Goal: Task Accomplishment & Management: Complete application form

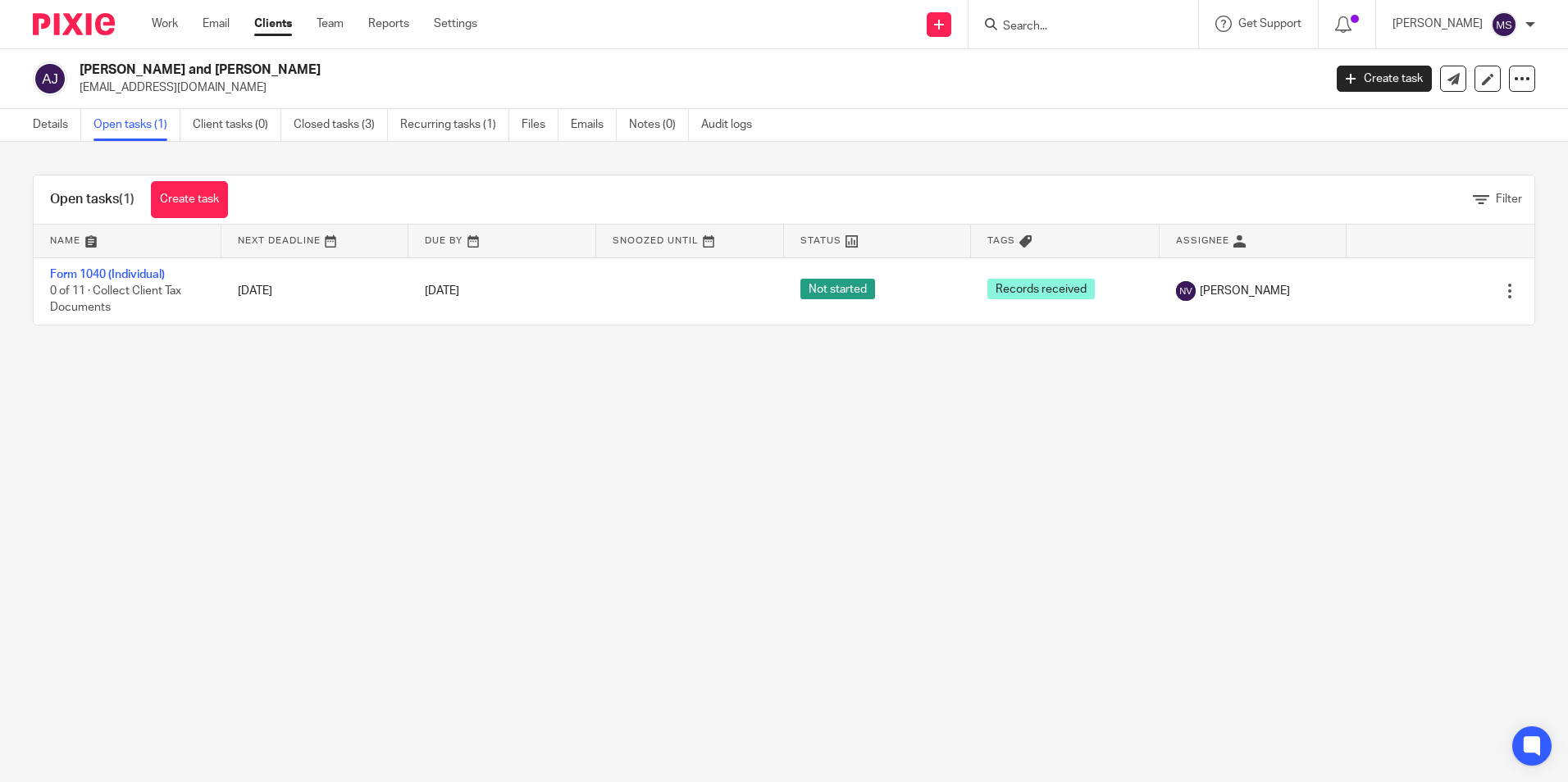
click at [1043, 26] on input "Search" at bounding box center [1074, 26] width 147 height 15
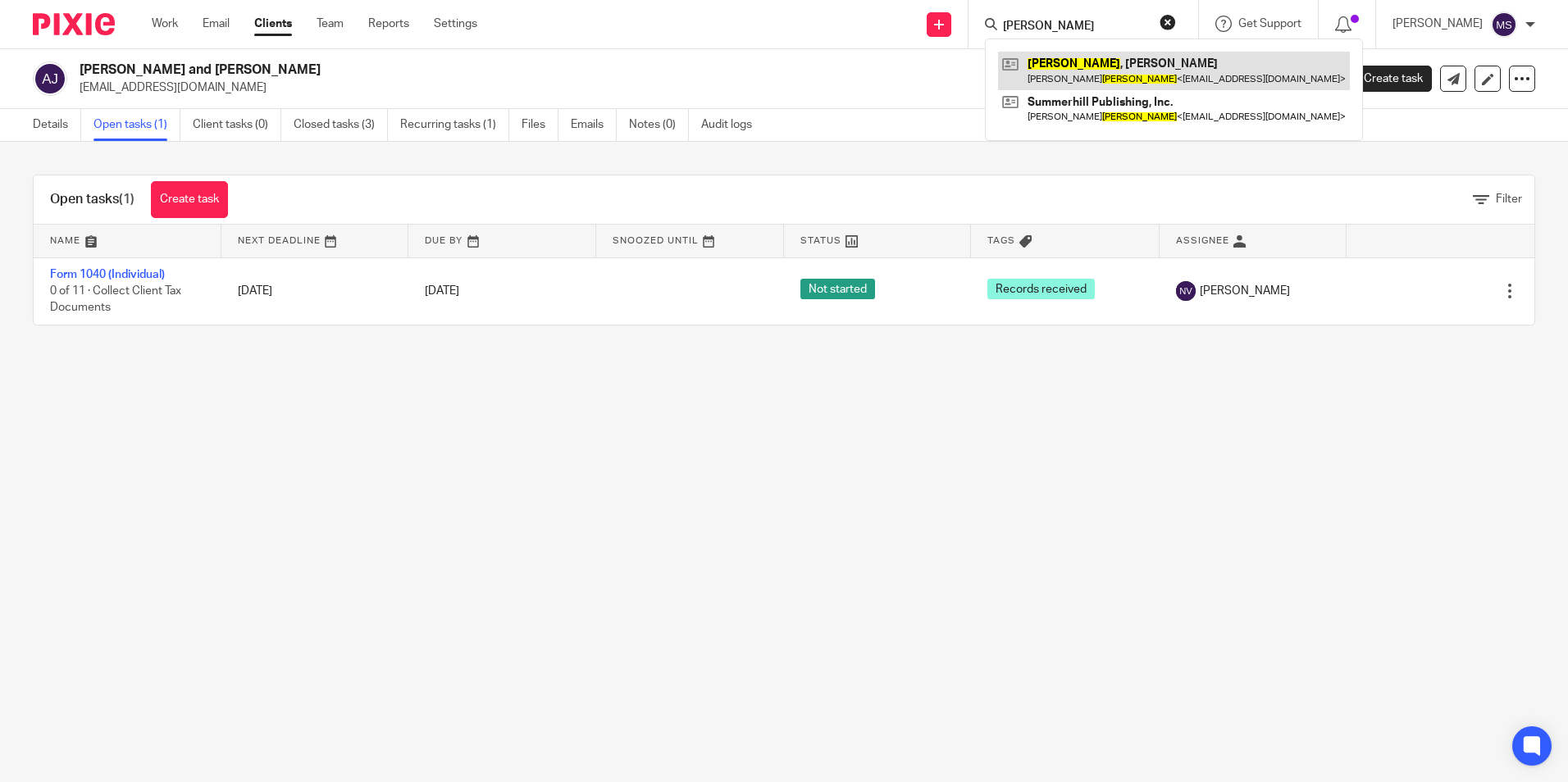
type input "skinner"
click at [1106, 66] on link at bounding box center [1173, 71] width 351 height 38
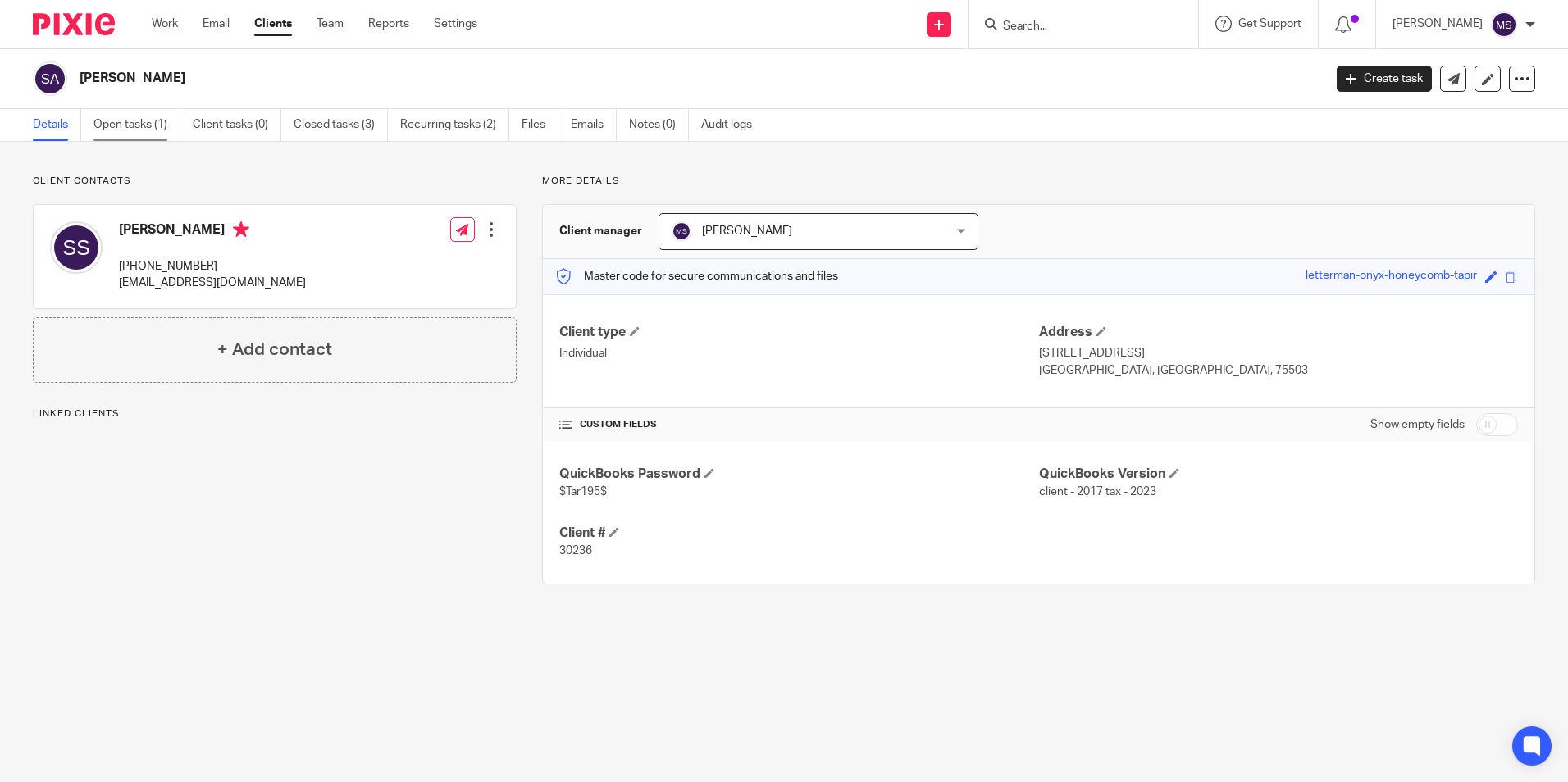
click at [127, 124] on link "Open tasks (1)" at bounding box center [137, 125] width 87 height 32
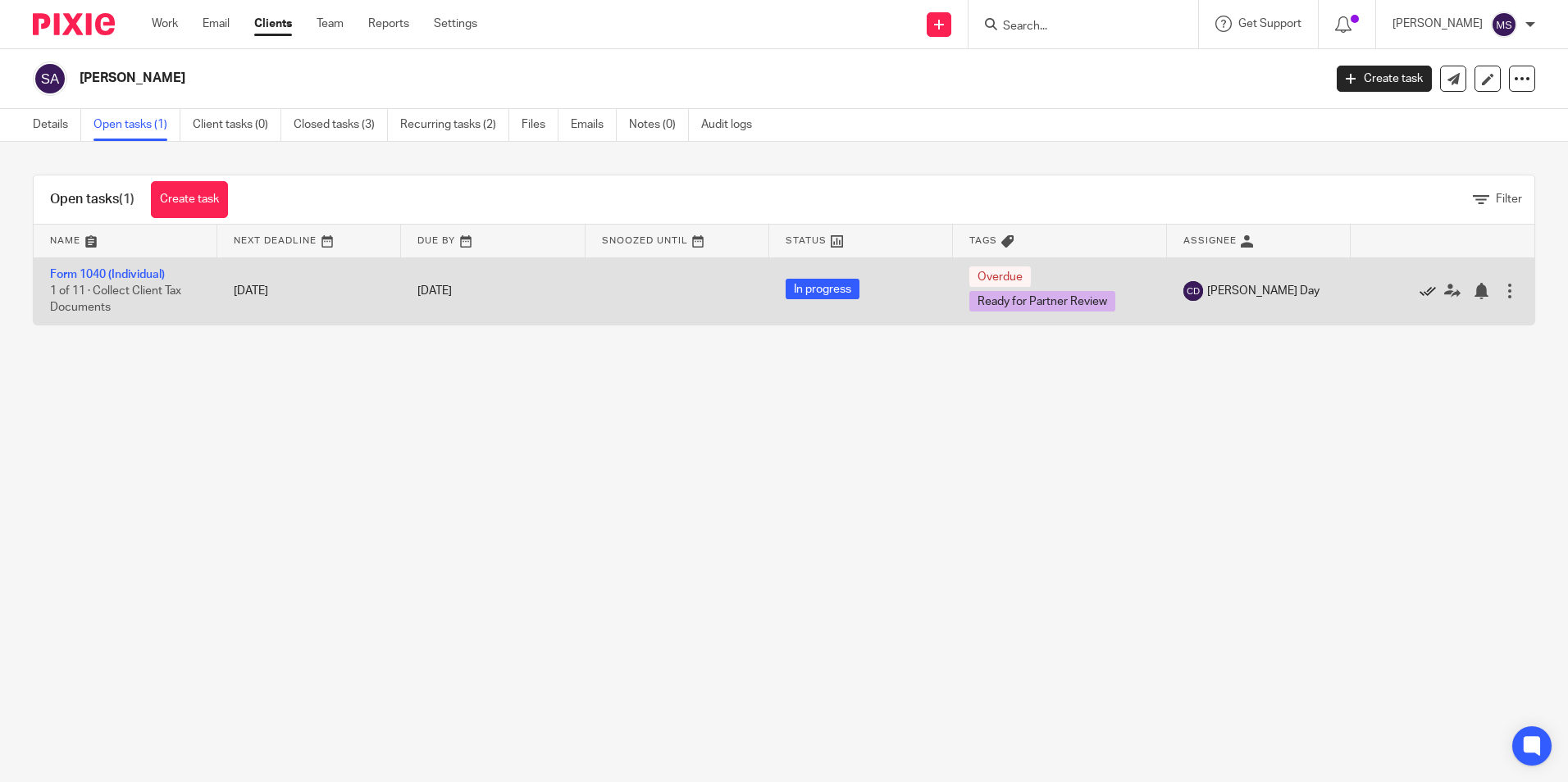
click at [1420, 292] on icon at bounding box center [1428, 290] width 17 height 17
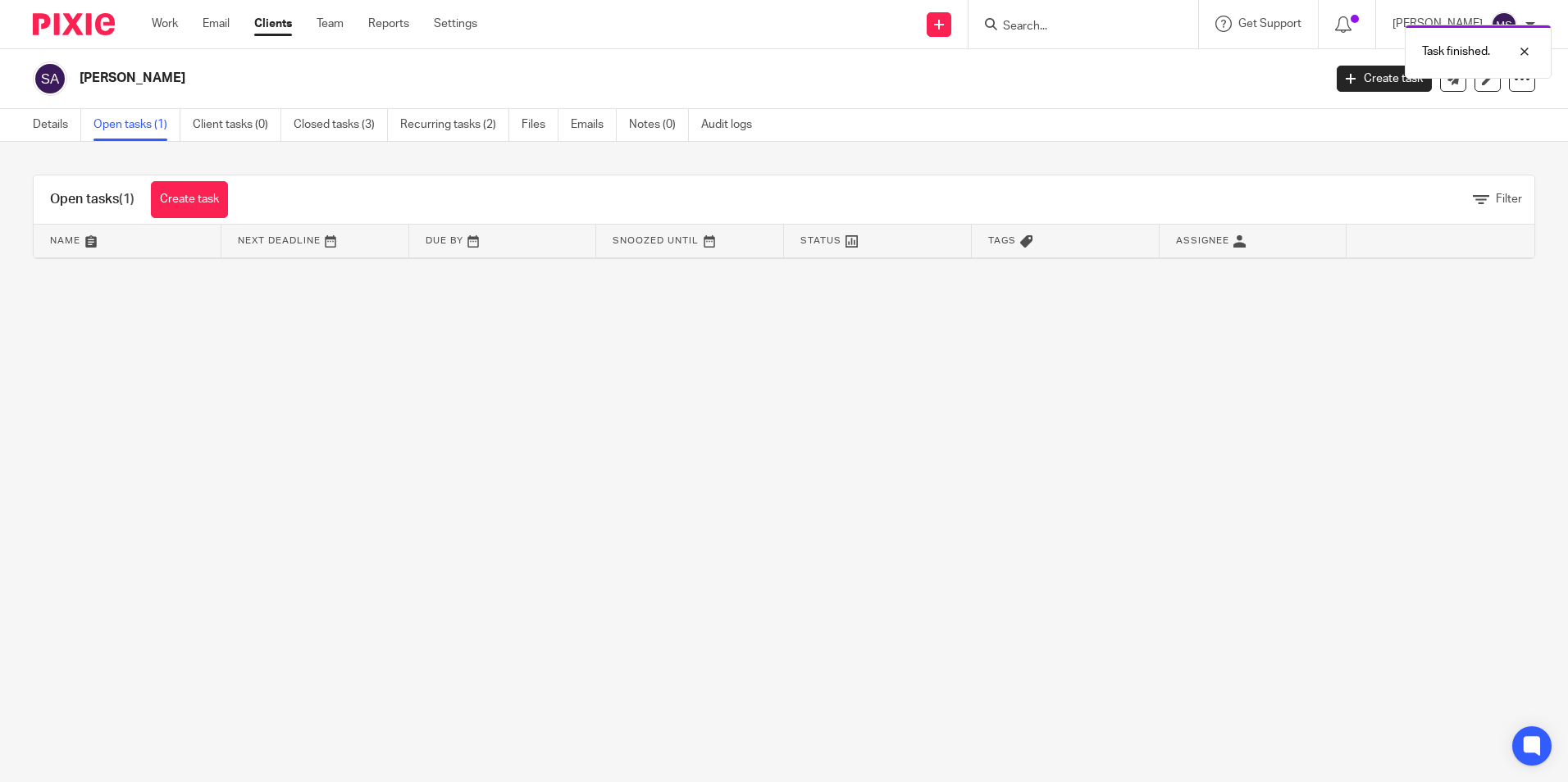
click at [126, 126] on link "Open tasks (1)" at bounding box center [137, 125] width 87 height 32
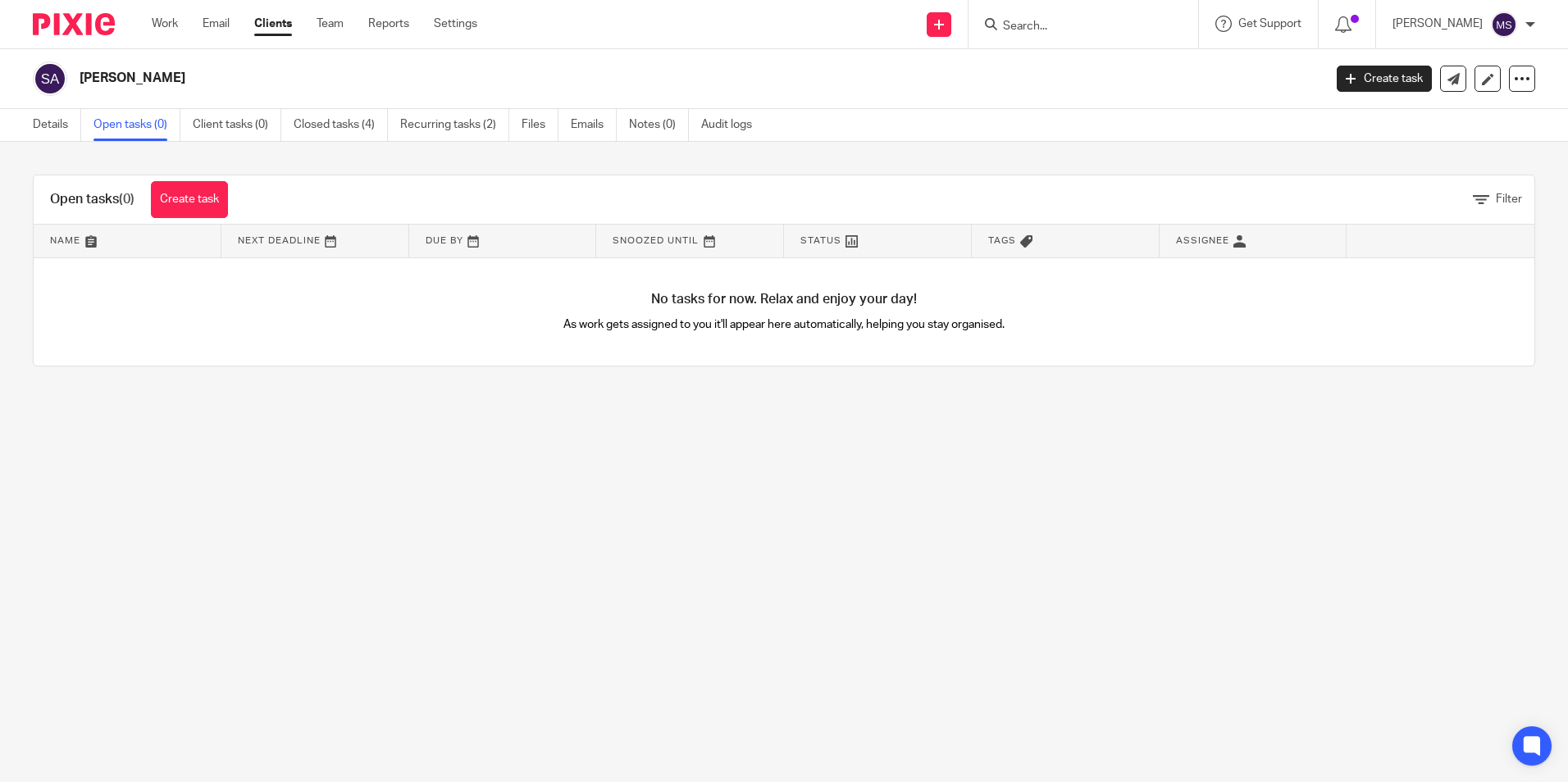
click at [1039, 27] on input "Search" at bounding box center [1074, 26] width 147 height 15
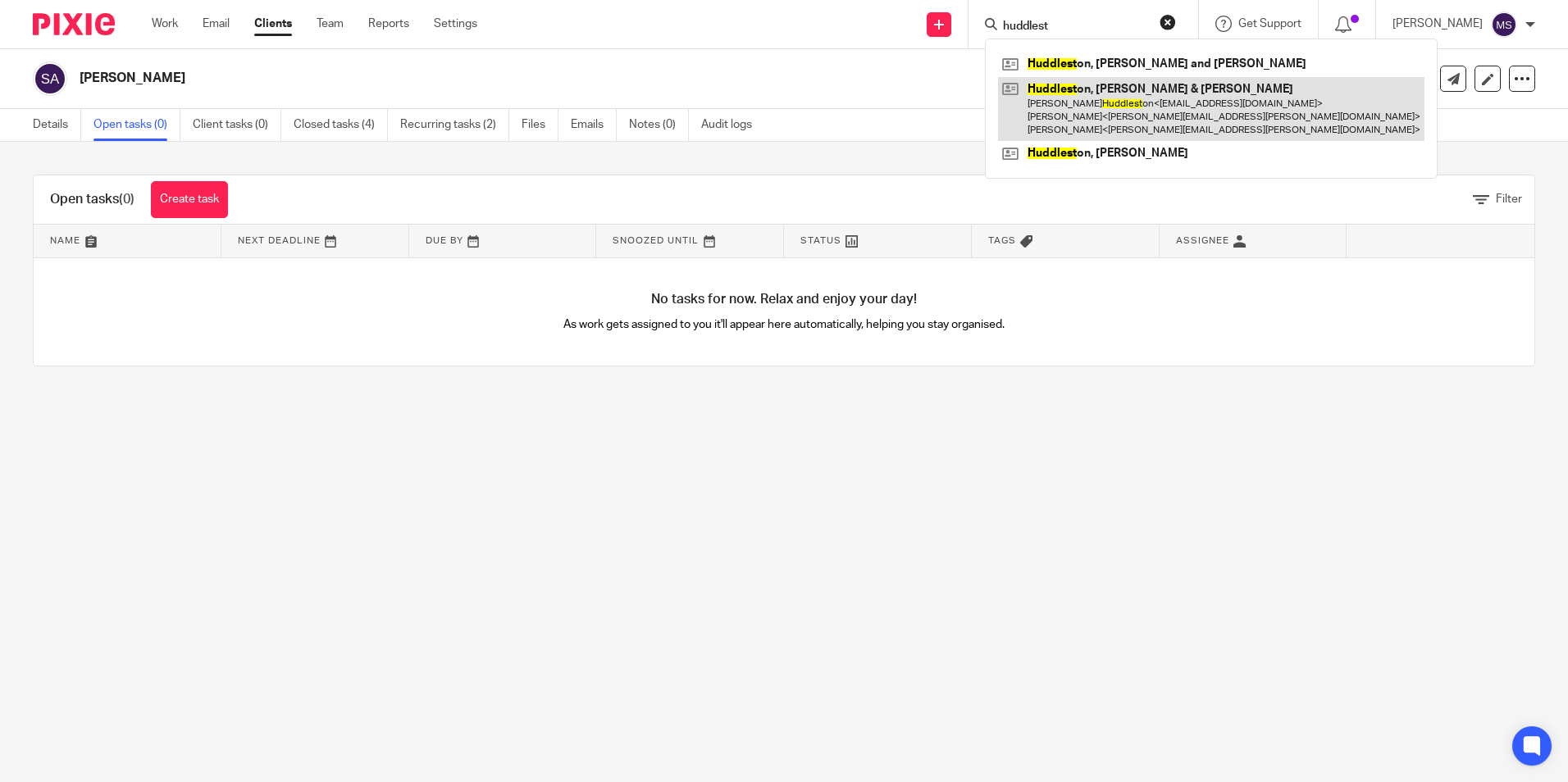
type input "huddlest"
click at [1143, 109] on link at bounding box center [1210, 109] width 426 height 64
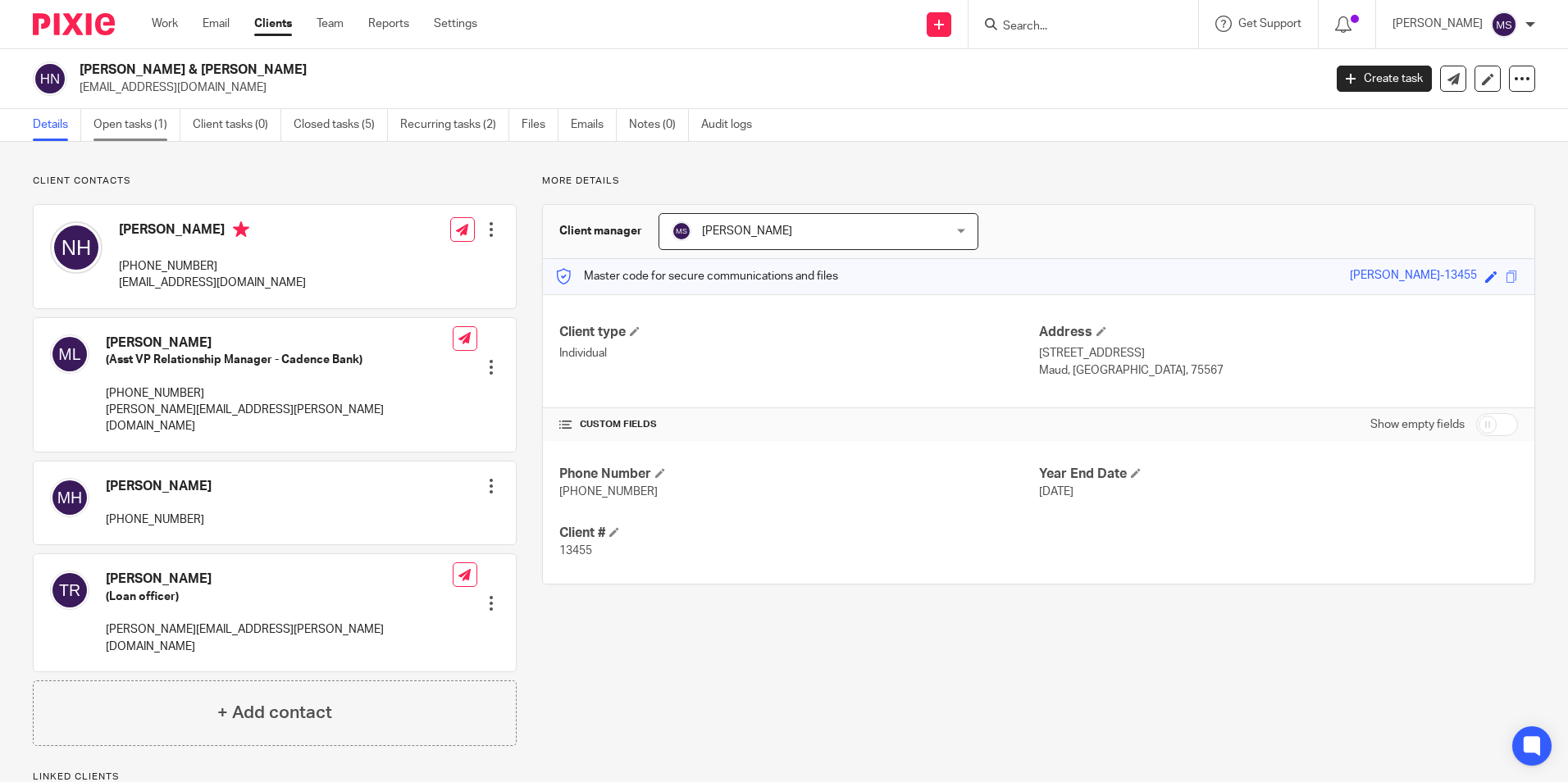
click at [110, 123] on link "Open tasks (1)" at bounding box center [137, 125] width 87 height 32
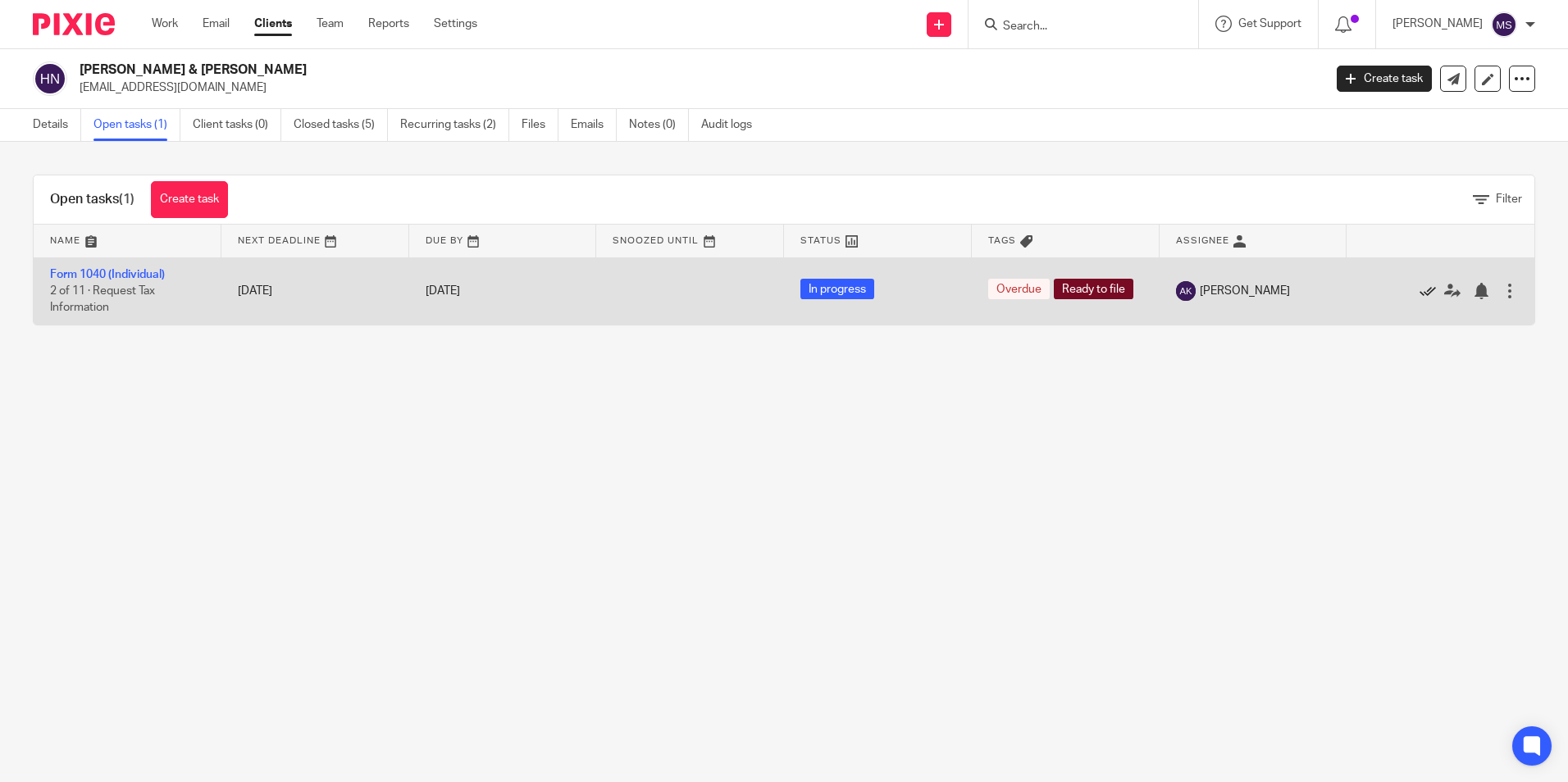
click at [1420, 293] on icon at bounding box center [1428, 290] width 17 height 17
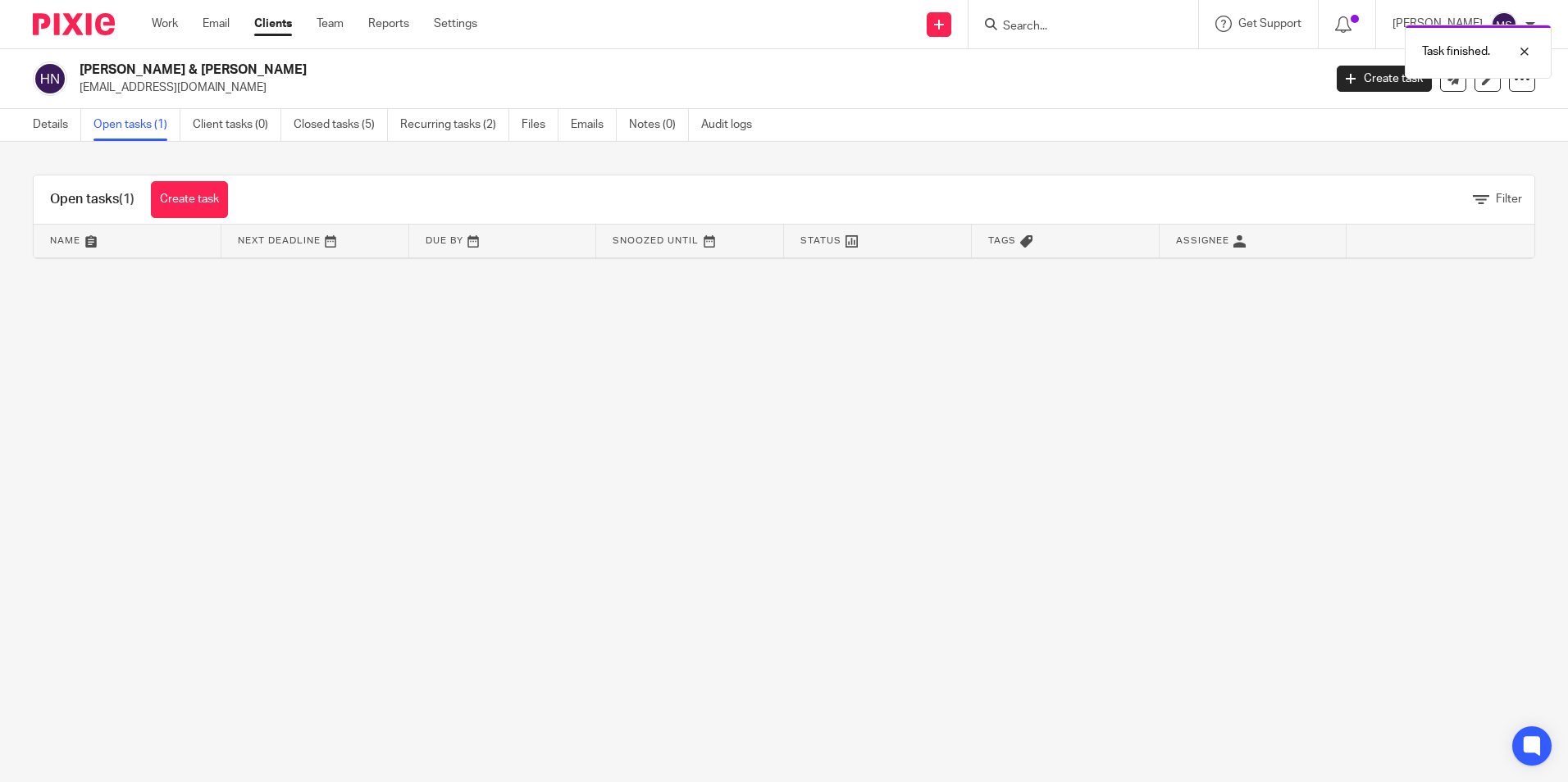
click at [125, 123] on link "Open tasks (1)" at bounding box center [137, 125] width 87 height 32
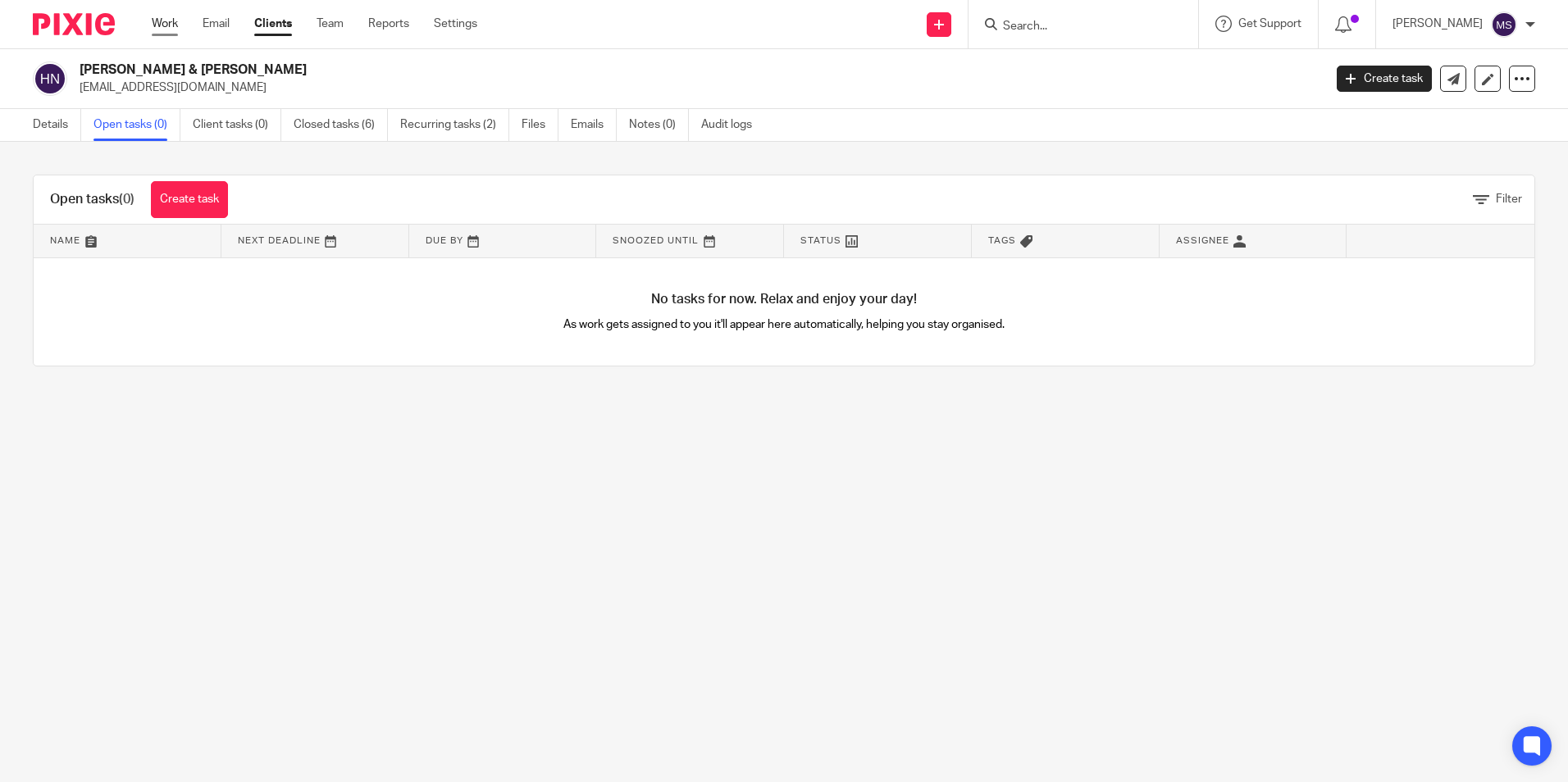
click at [170, 21] on link "Work" at bounding box center [165, 24] width 26 height 17
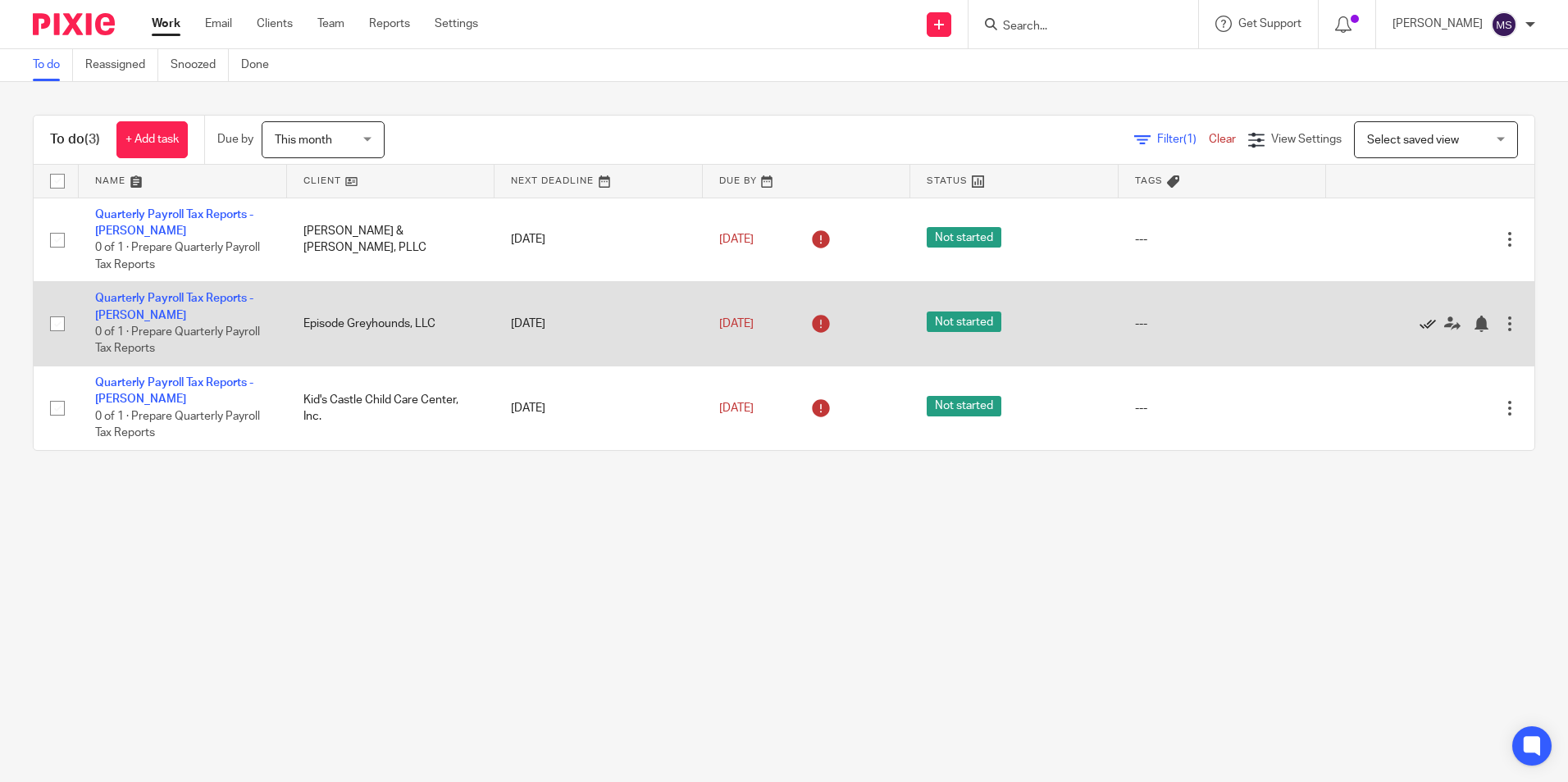
click at [1420, 322] on icon at bounding box center [1428, 324] width 17 height 17
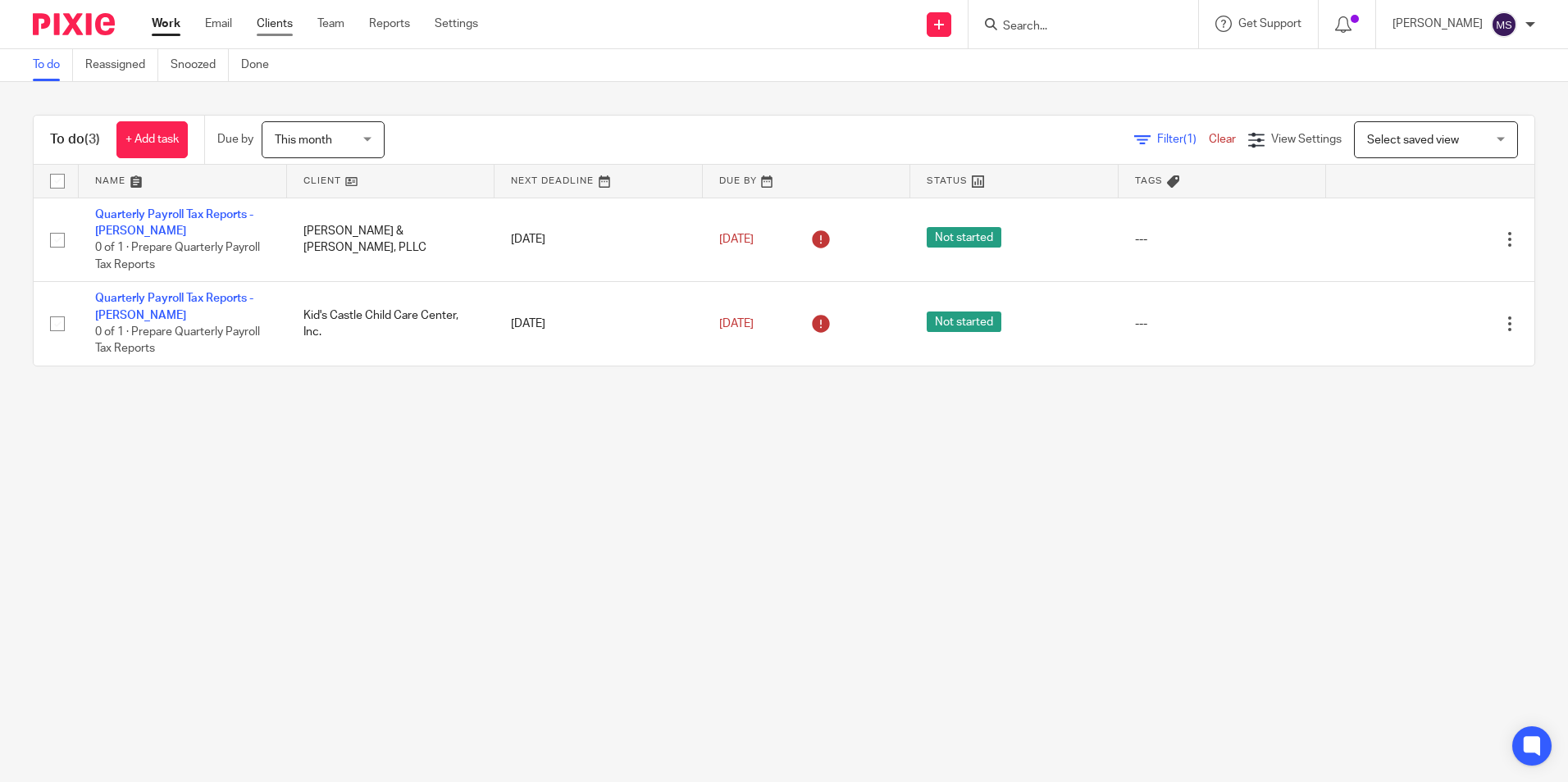
click at [278, 23] on link "Clients" at bounding box center [275, 24] width 36 height 17
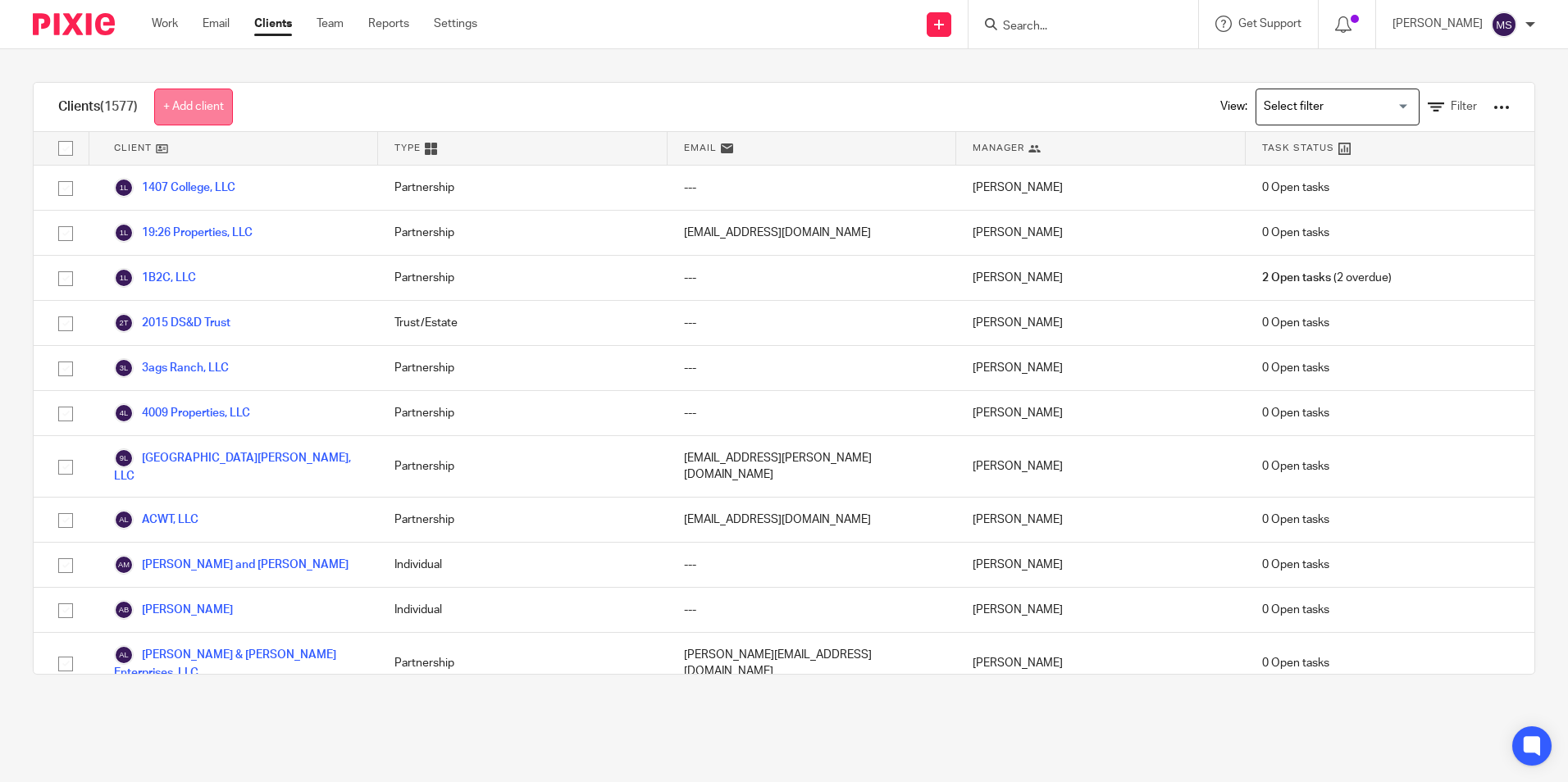
click at [197, 103] on link "+ Add client" at bounding box center [193, 107] width 79 height 37
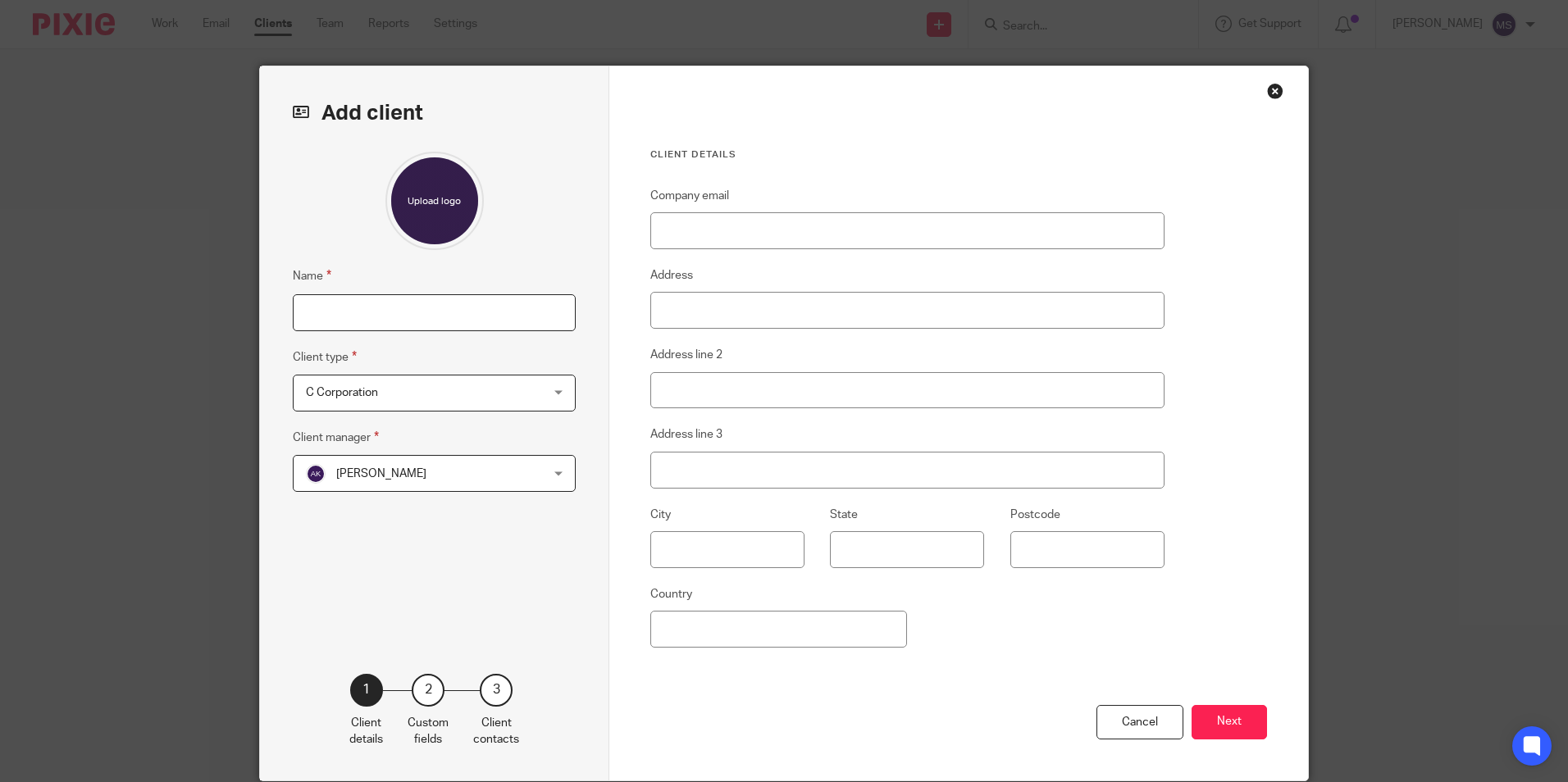
click at [316, 319] on input "Name" at bounding box center [434, 312] width 283 height 37
type input "Maud [DEMOGRAPHIC_DATA][PERSON_NAME]"
click at [396, 387] on span "C Corporation" at bounding box center [412, 392] width 215 height 34
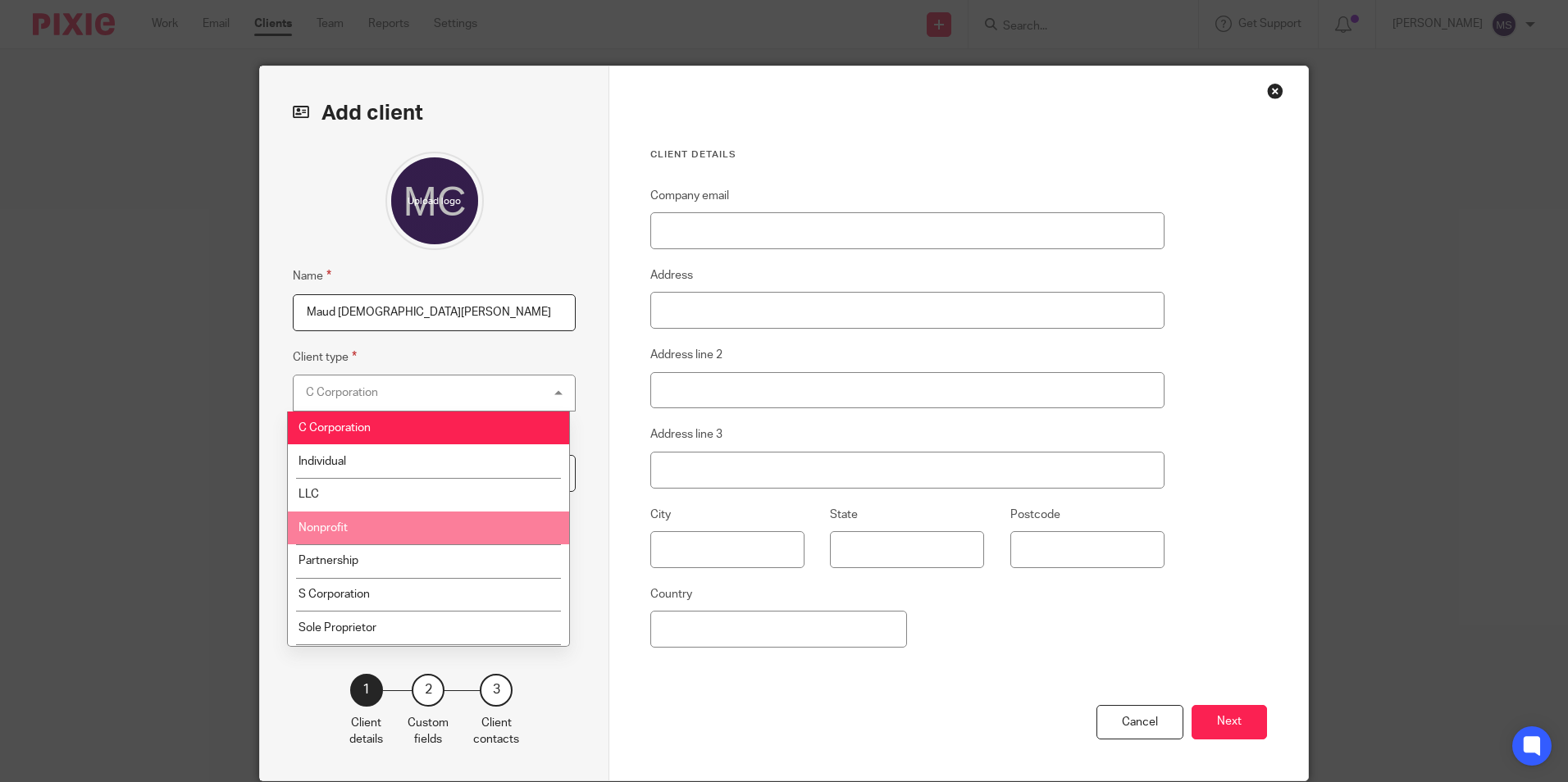
click at [333, 528] on span "Nonprofit" at bounding box center [323, 528] width 49 height 11
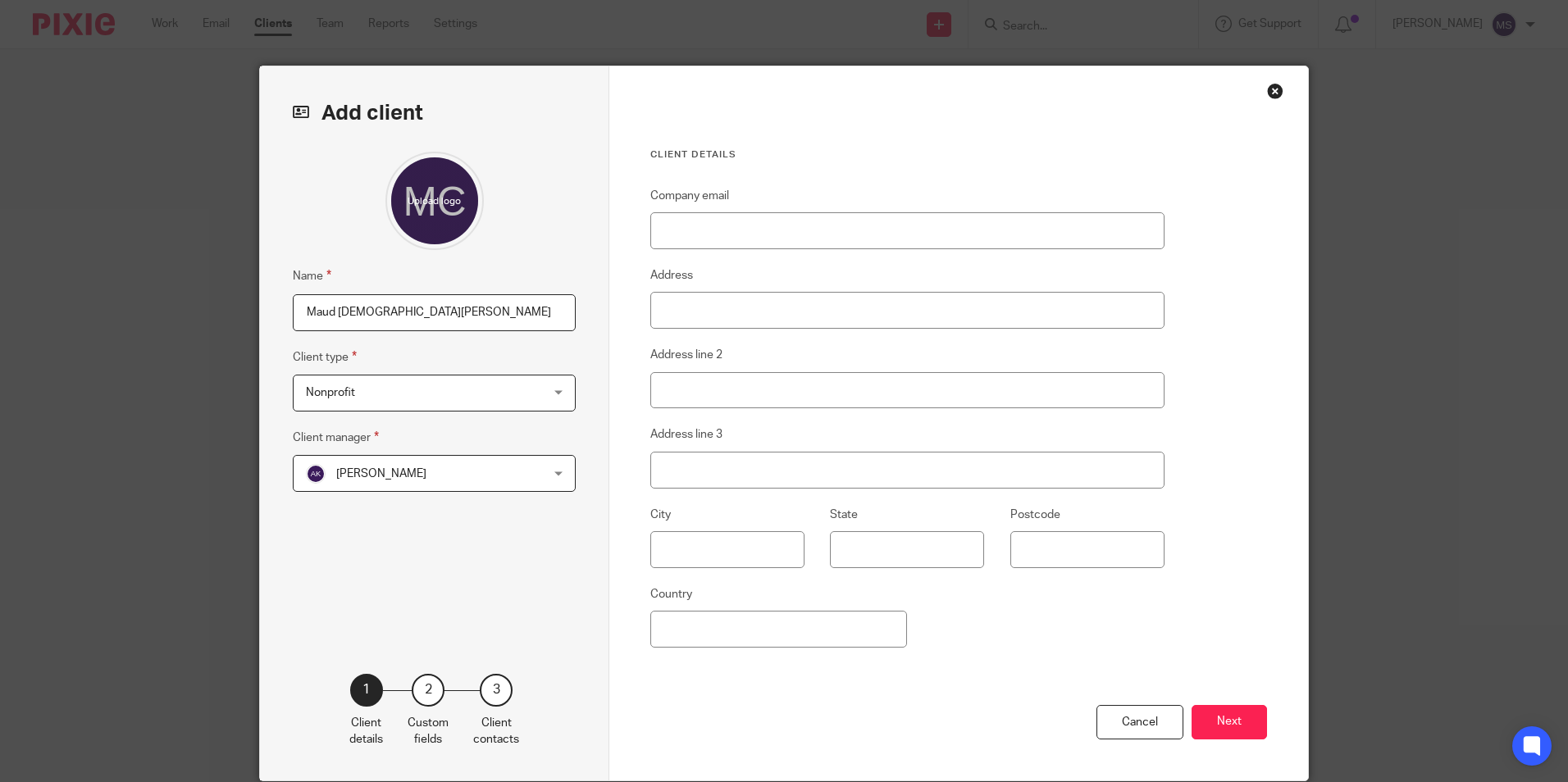
click at [407, 479] on span "[PERSON_NAME]" at bounding box center [412, 472] width 215 height 34
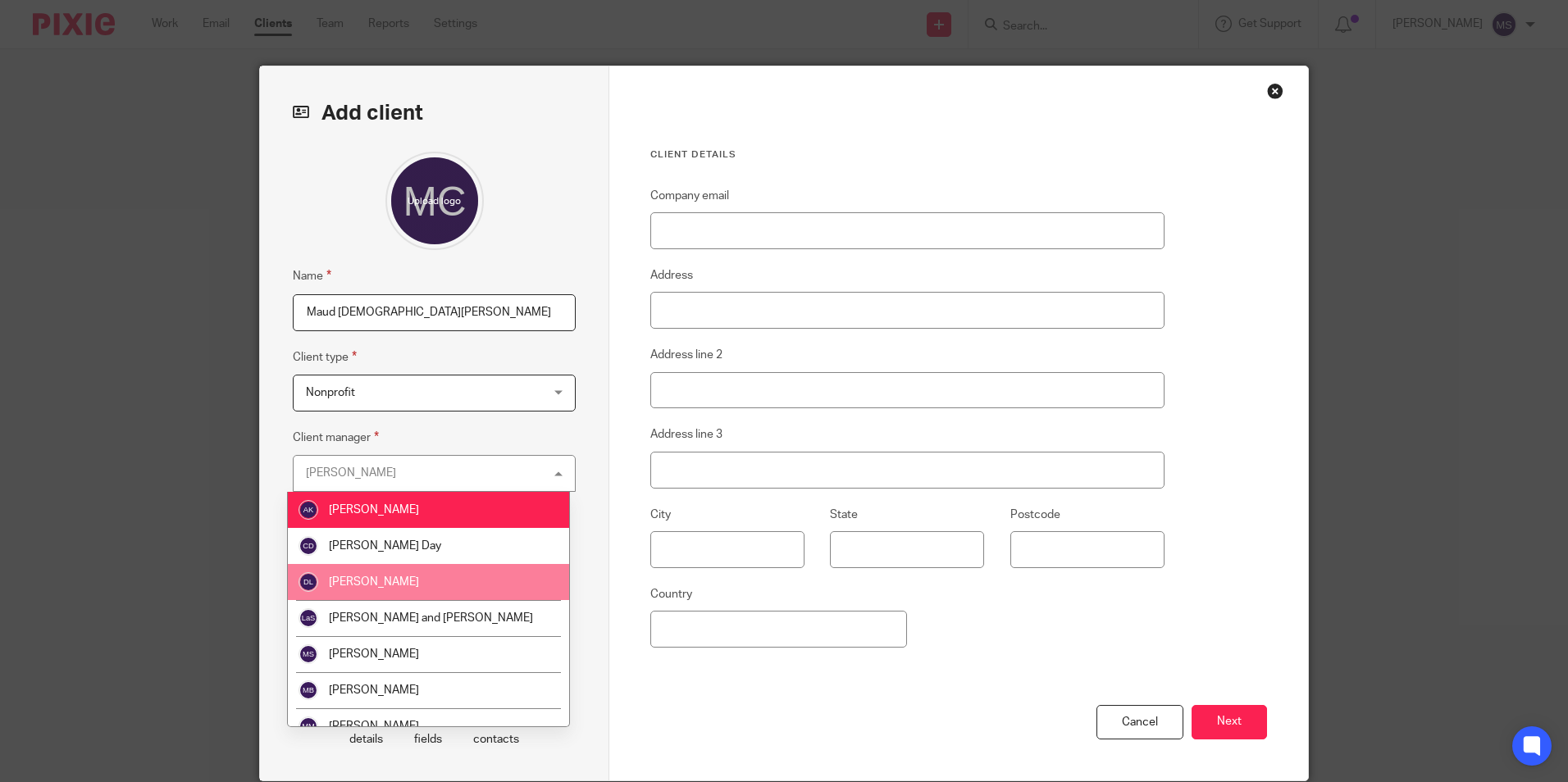
click at [374, 583] on span "[PERSON_NAME]" at bounding box center [373, 582] width 90 height 11
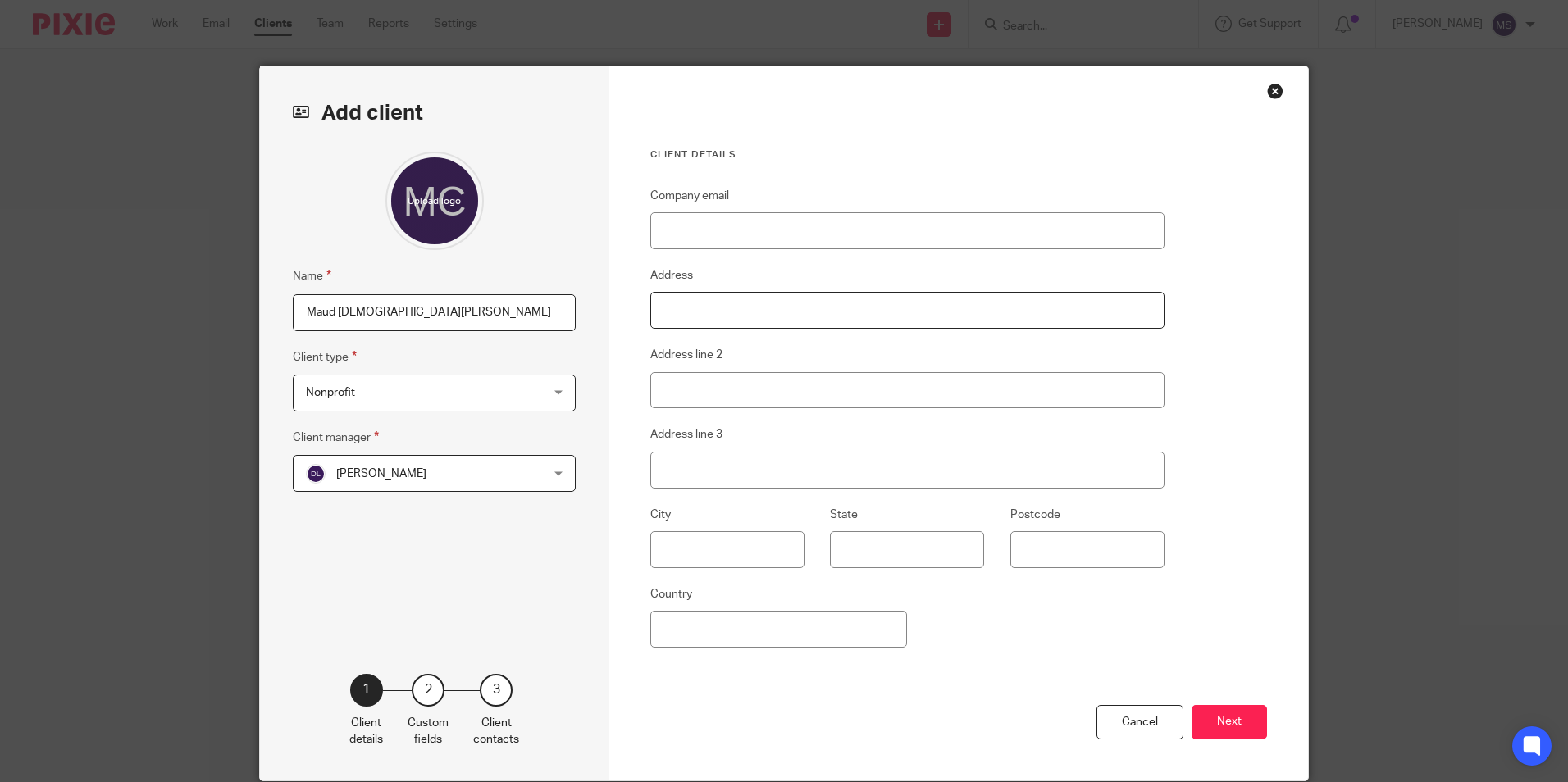
click at [677, 317] on input "Address" at bounding box center [907, 311] width 514 height 37
click at [688, 311] on input "Address" at bounding box center [907, 311] width 514 height 37
type input "P.O. Box 25"
type input "Maud"
type input "[GEOGRAPHIC_DATA]"
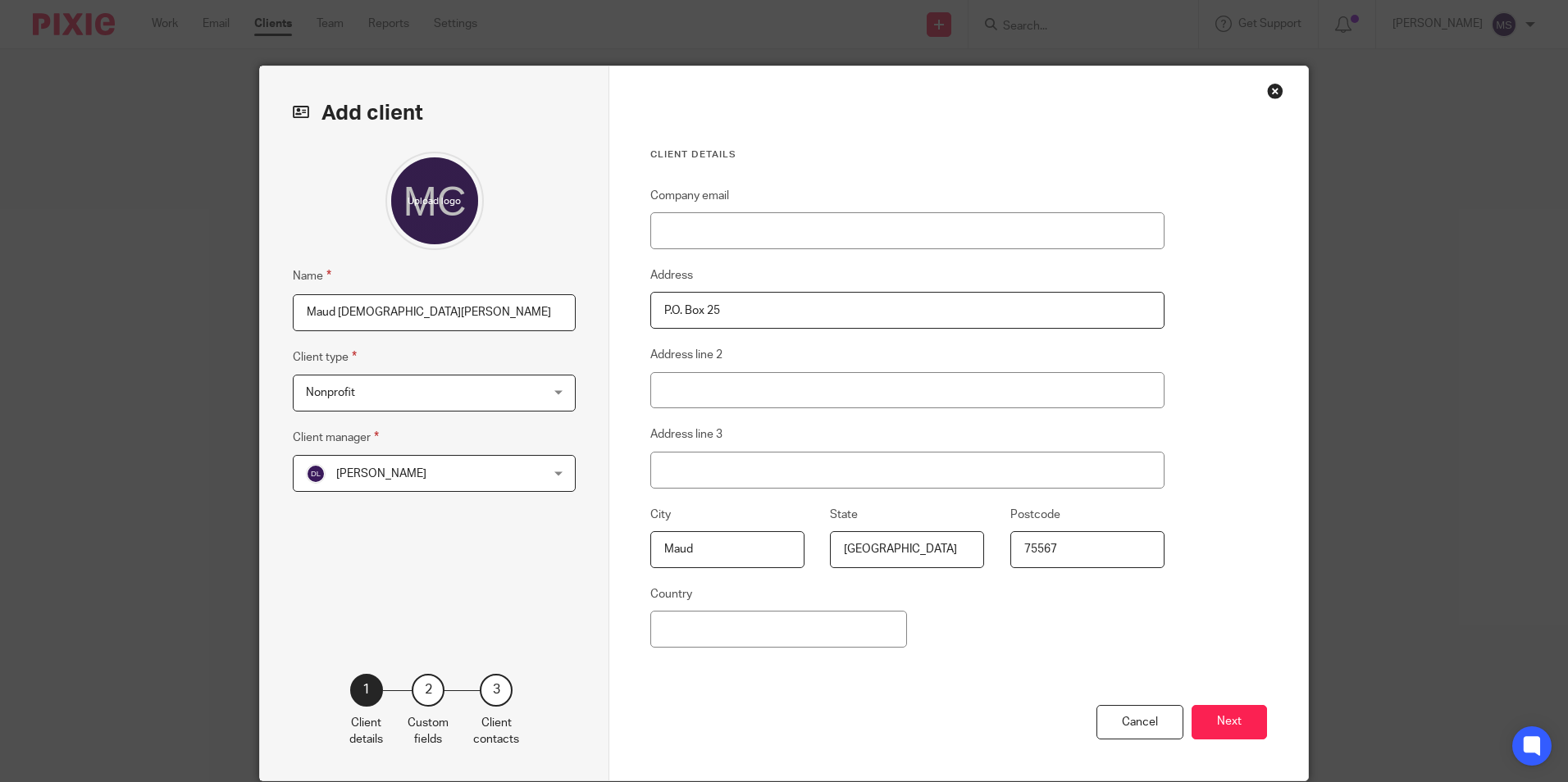
scroll to position [64, 0]
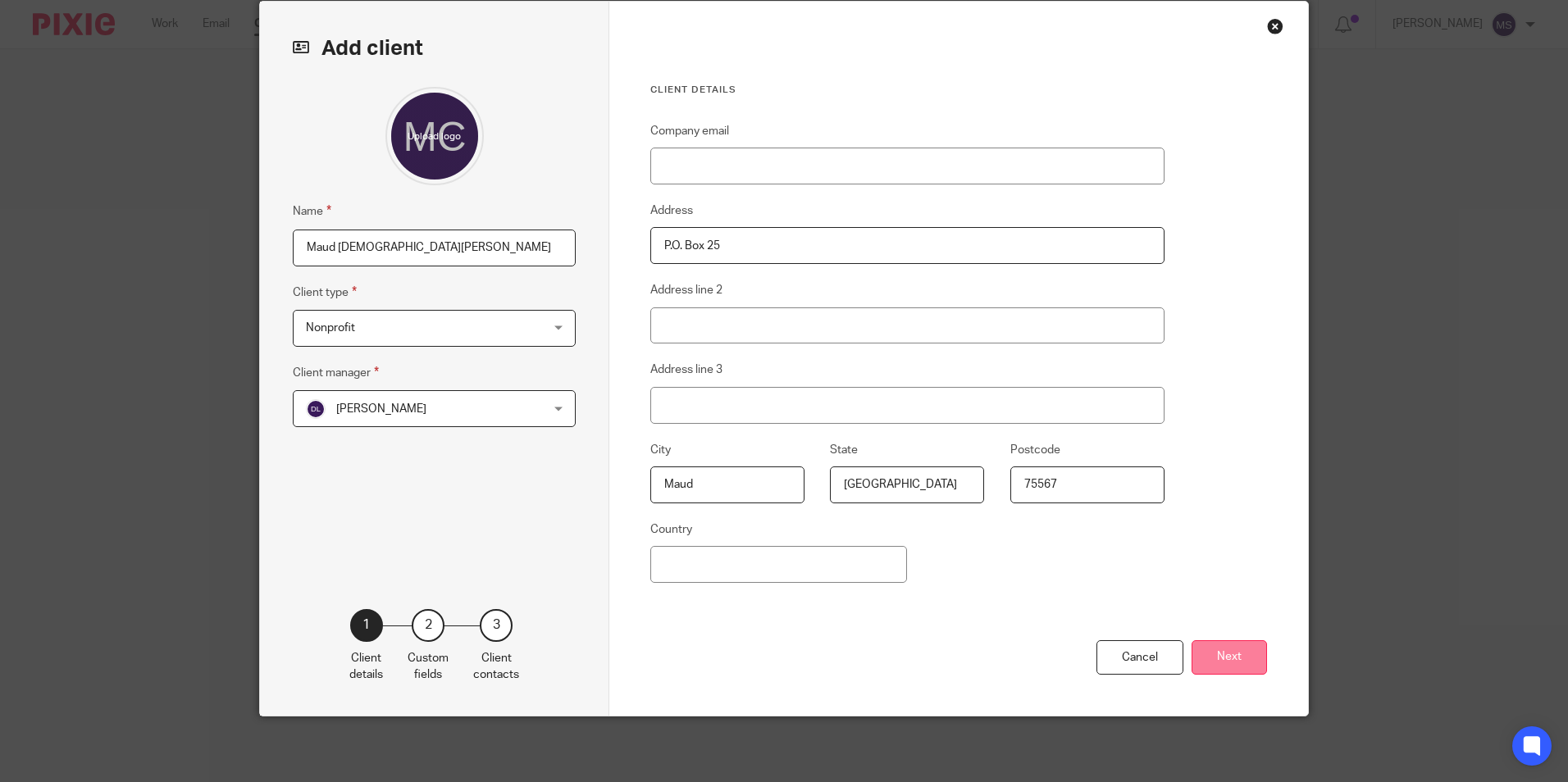
type input "75567"
click at [1235, 650] on button "Next" at bounding box center [1228, 658] width 75 height 35
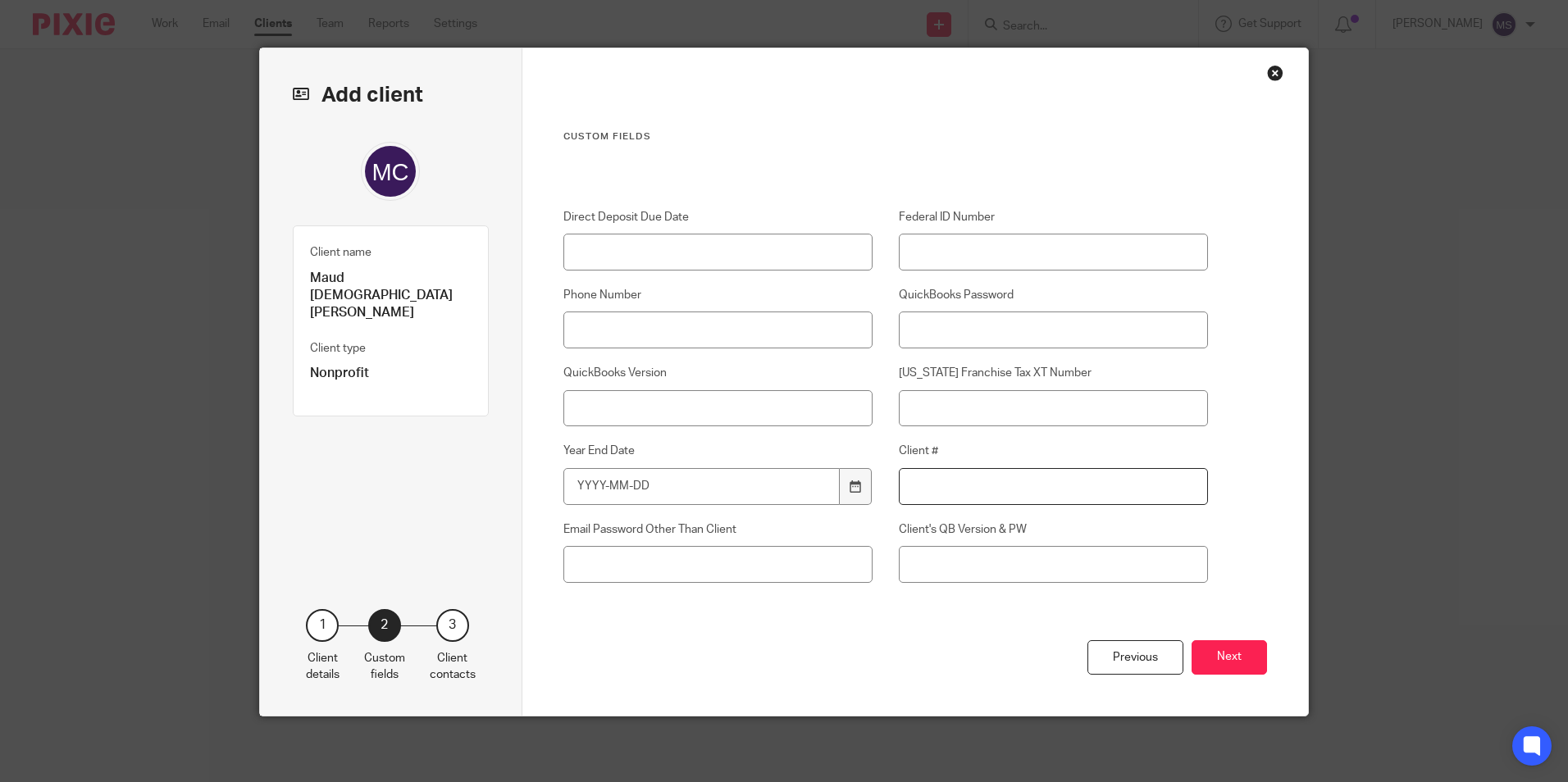
click at [926, 502] on input "Client #" at bounding box center [1053, 486] width 310 height 37
type input "12504"
click at [732, 487] on input "Year End Date" at bounding box center [702, 486] width 277 height 37
click at [849, 483] on icon at bounding box center [856, 486] width 12 height 12
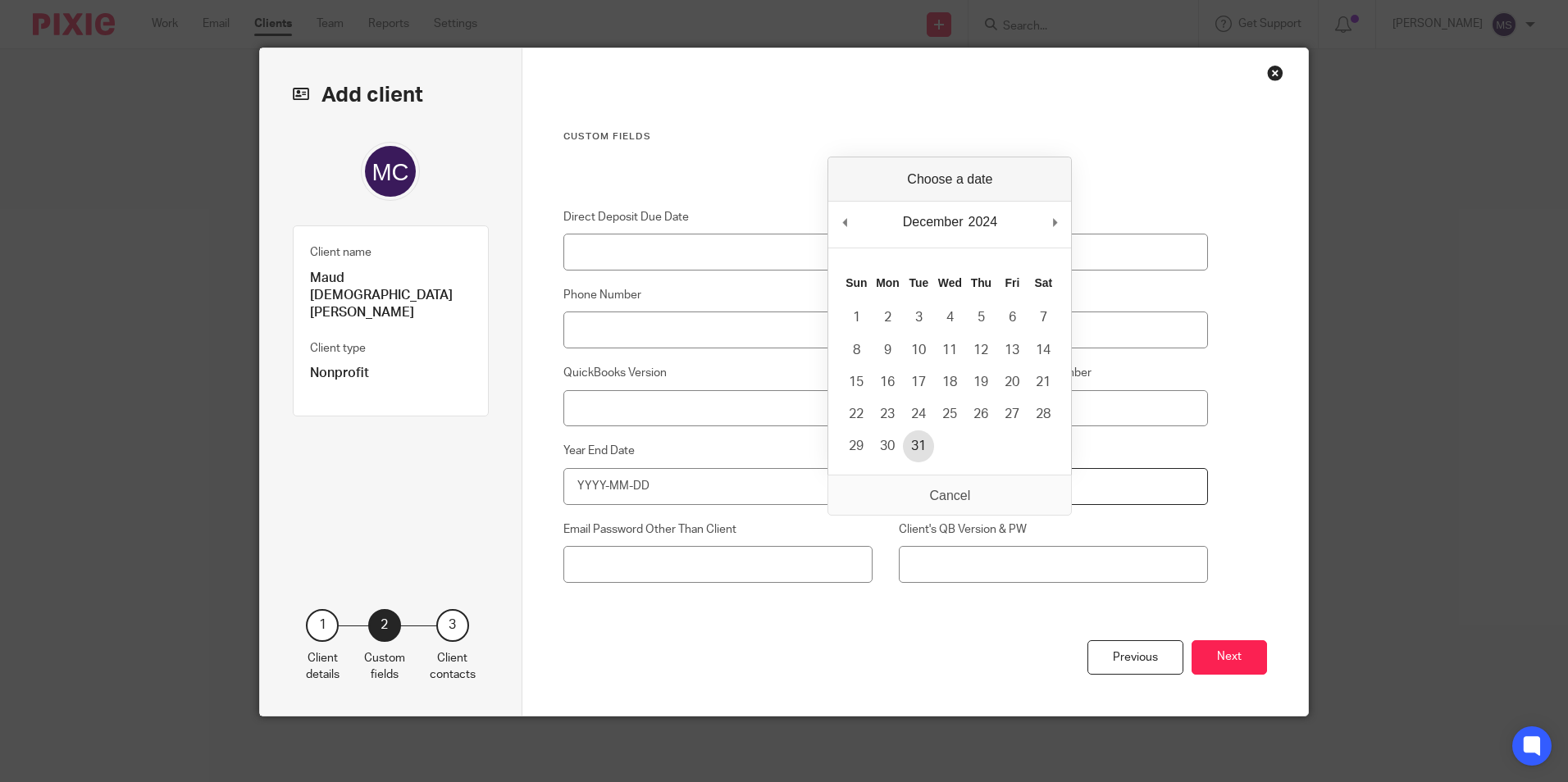
type input "2024-12-31"
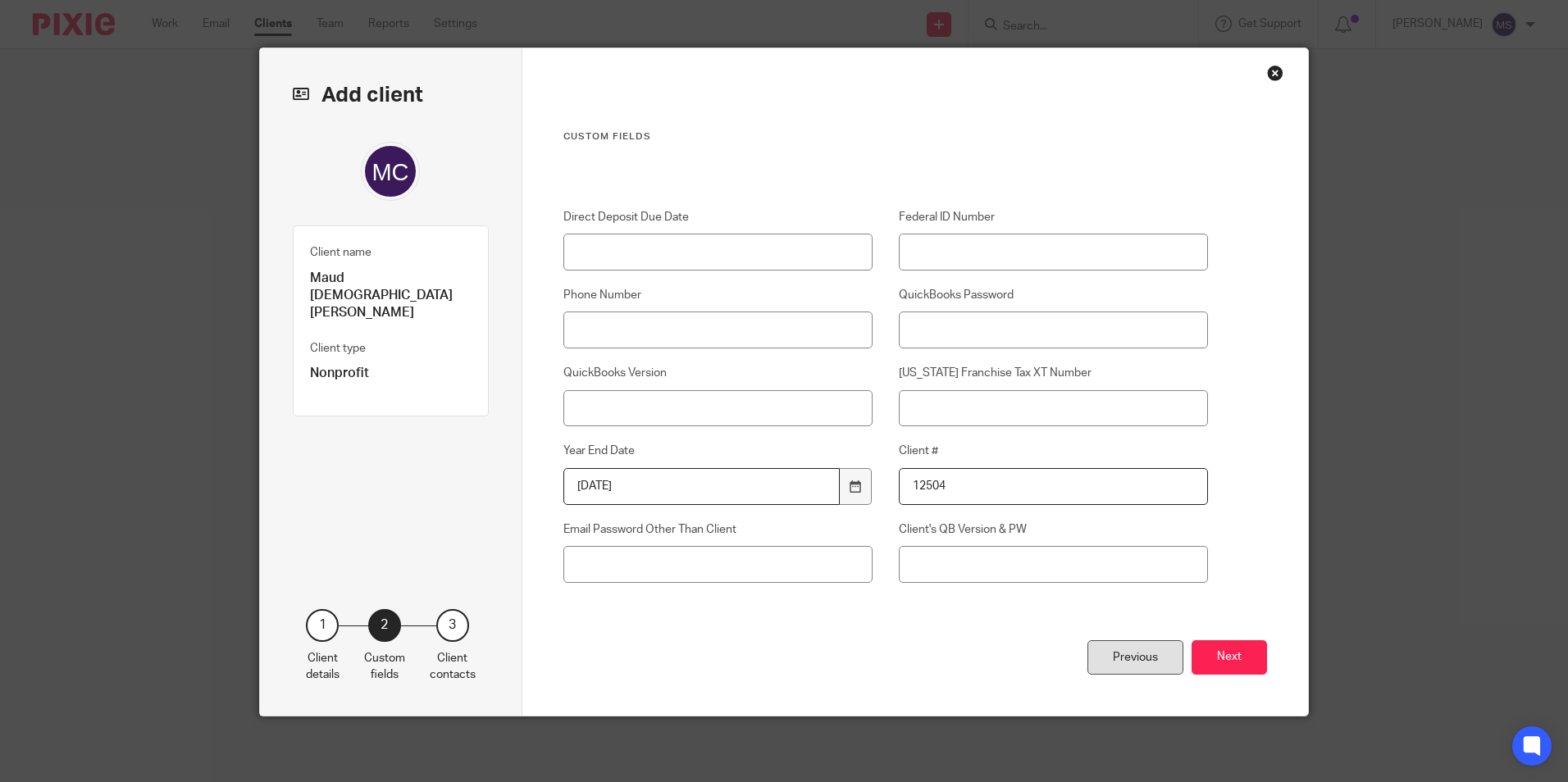
click at [1111, 650] on div "Previous" at bounding box center [1135, 658] width 96 height 35
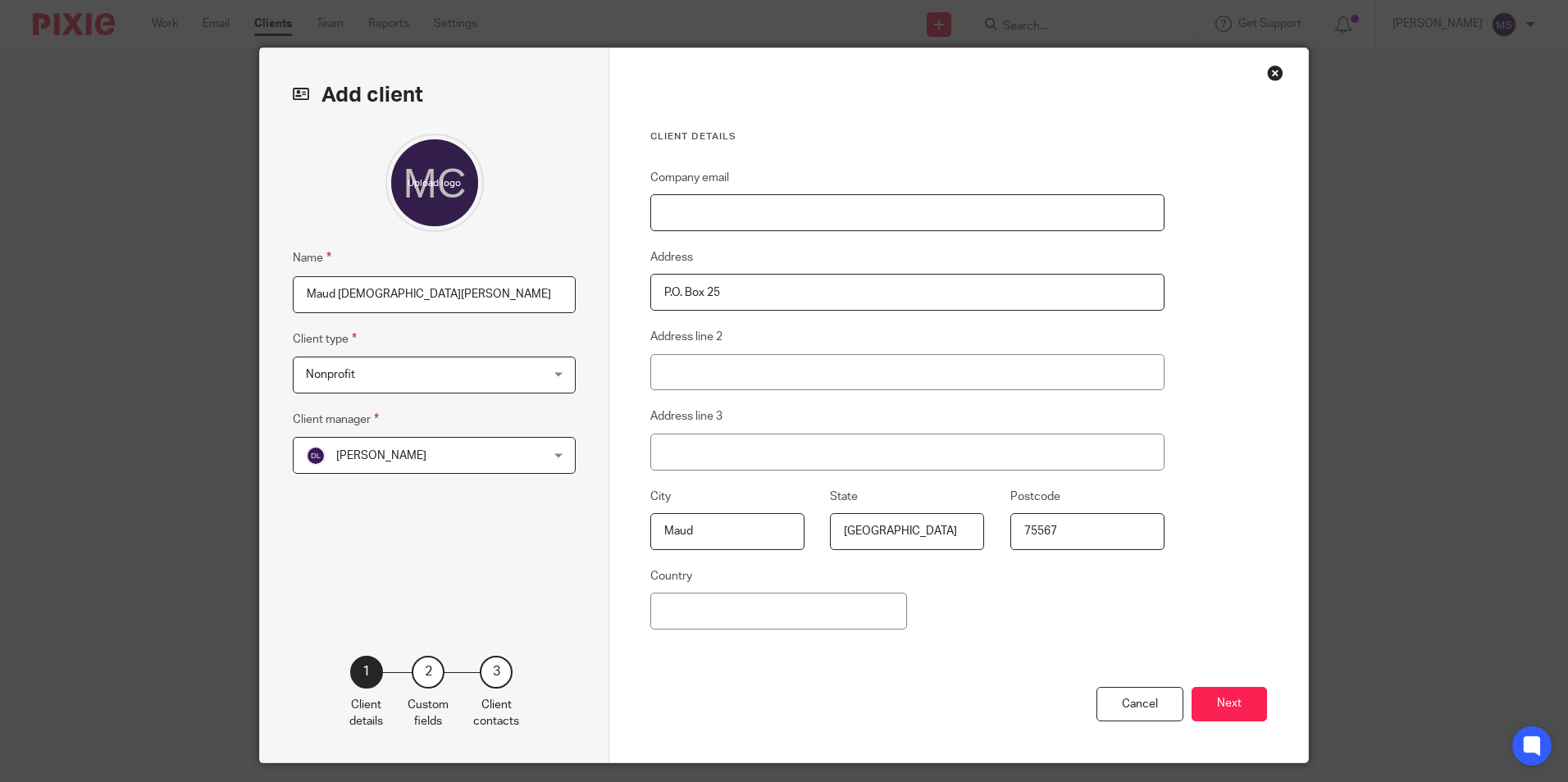
click at [673, 213] on input "Company email" at bounding box center [907, 213] width 514 height 37
type input "mail@maudchurch.org"
click at [1228, 699] on button "Next" at bounding box center [1228, 704] width 75 height 35
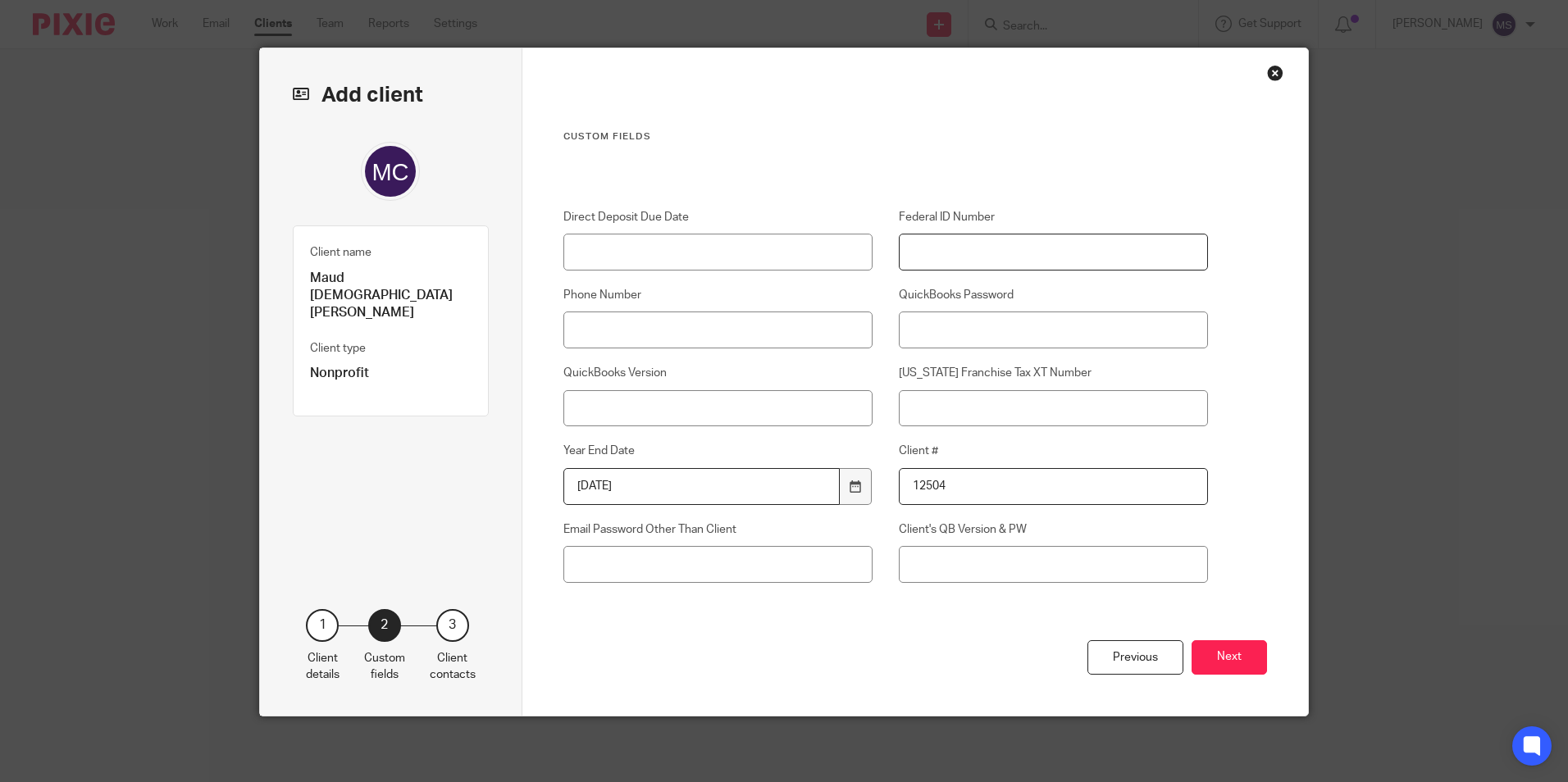
click at [930, 258] on input "Federal ID Number" at bounding box center [1053, 252] width 310 height 37
type input "75-1816049"
click at [1231, 657] on button "Next" at bounding box center [1228, 658] width 75 height 35
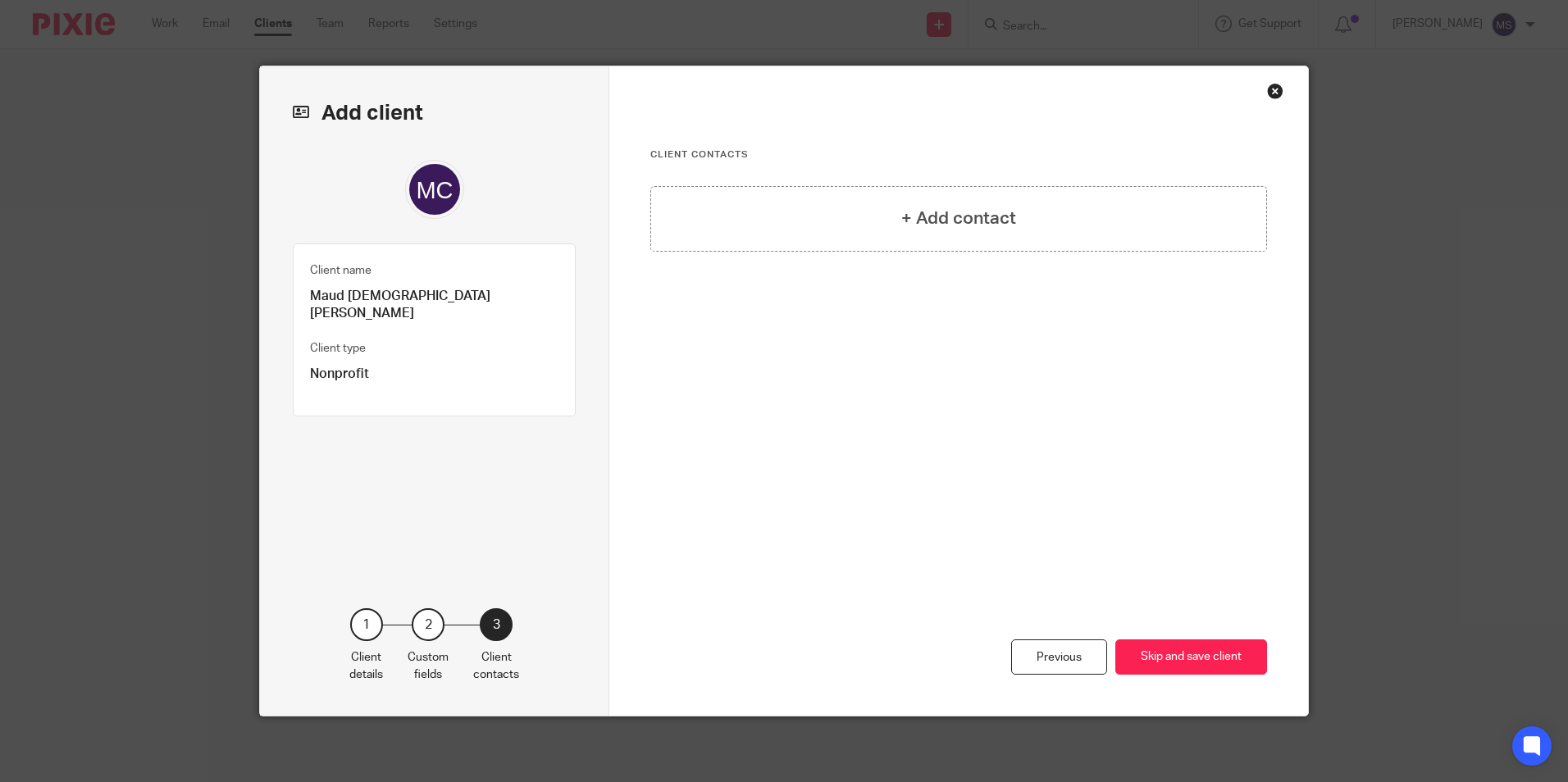
scroll to position [0, 0]
click at [966, 224] on h4 "+ Add contact" at bounding box center [959, 218] width 115 height 26
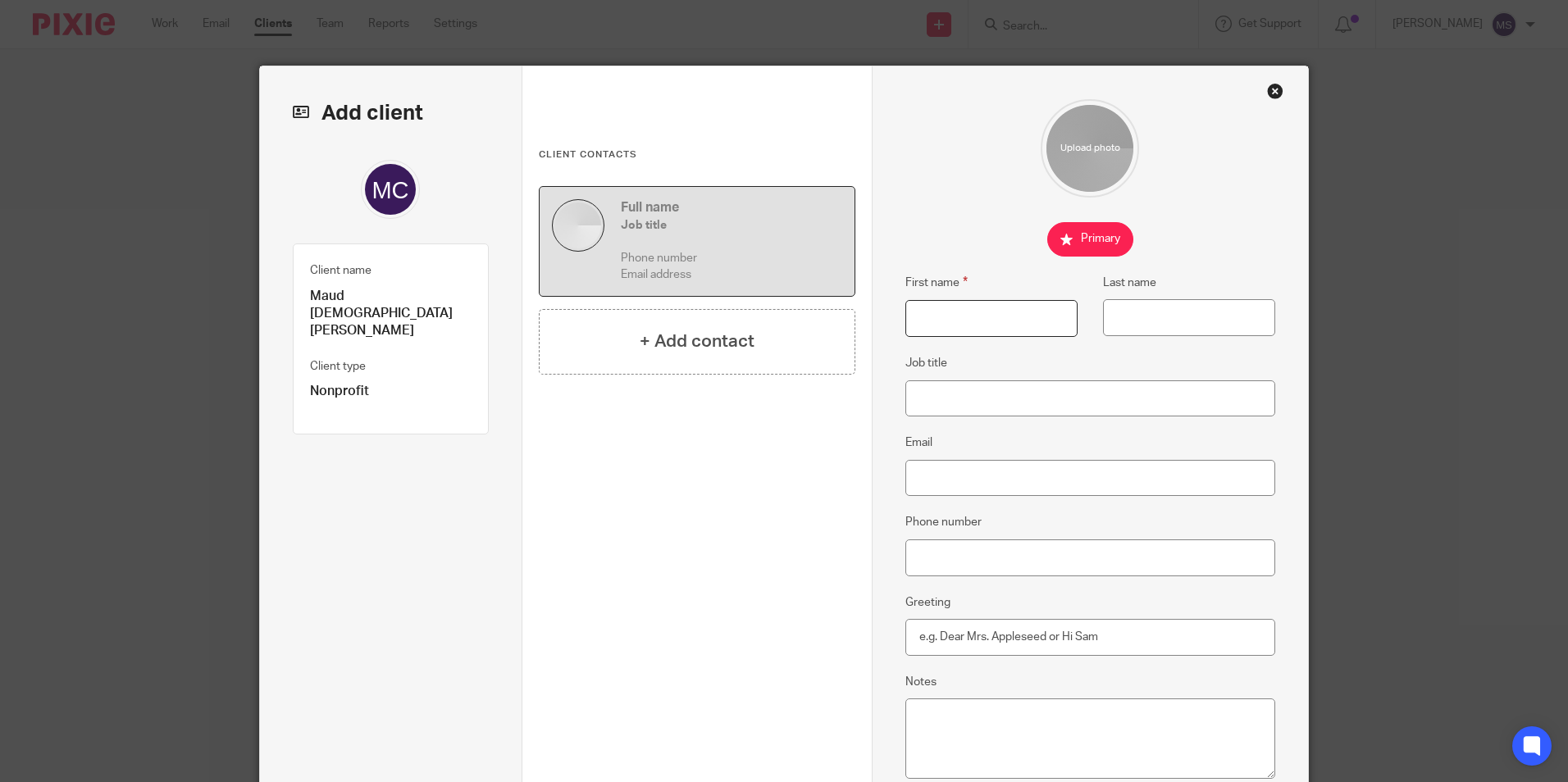
click at [953, 325] on input "First name" at bounding box center [991, 319] width 172 height 37
type input "Kenneth"
type input "Jordan"
click at [937, 557] on input "Phone number" at bounding box center [1090, 558] width 371 height 37
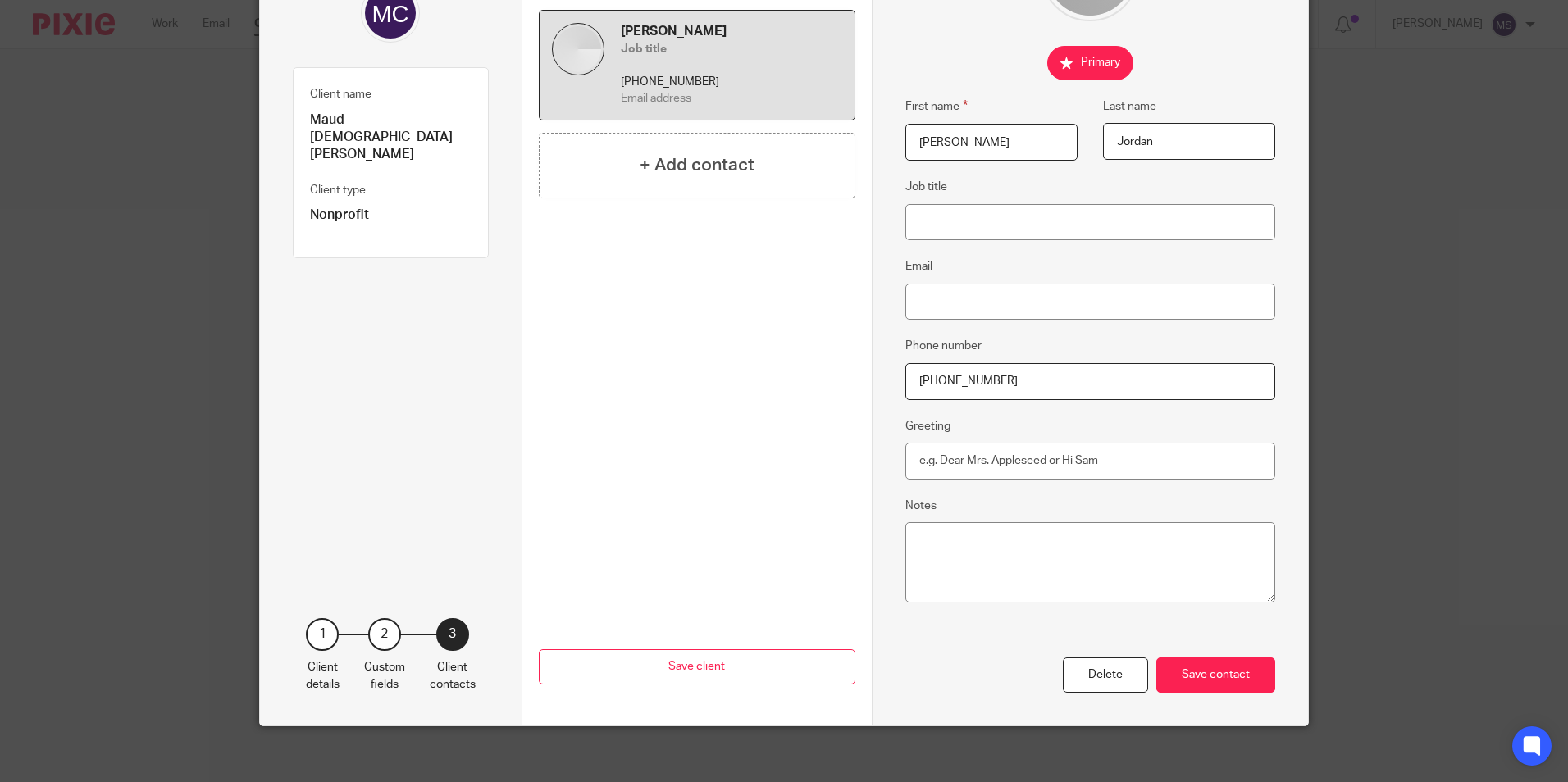
scroll to position [186, 0]
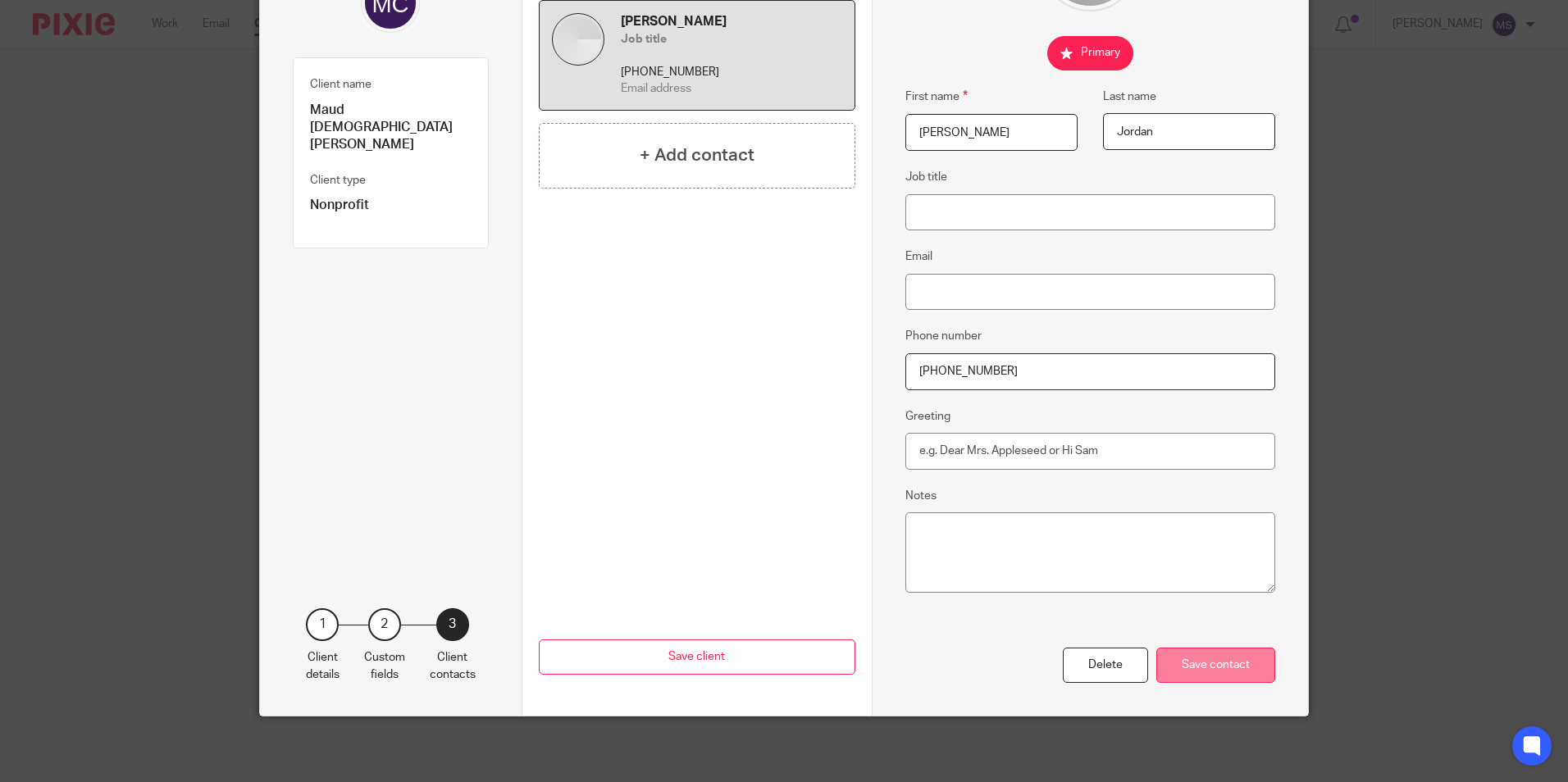
type input "[PHONE_NUMBER]"
click at [1216, 671] on div "Save contact" at bounding box center [1215, 665] width 119 height 35
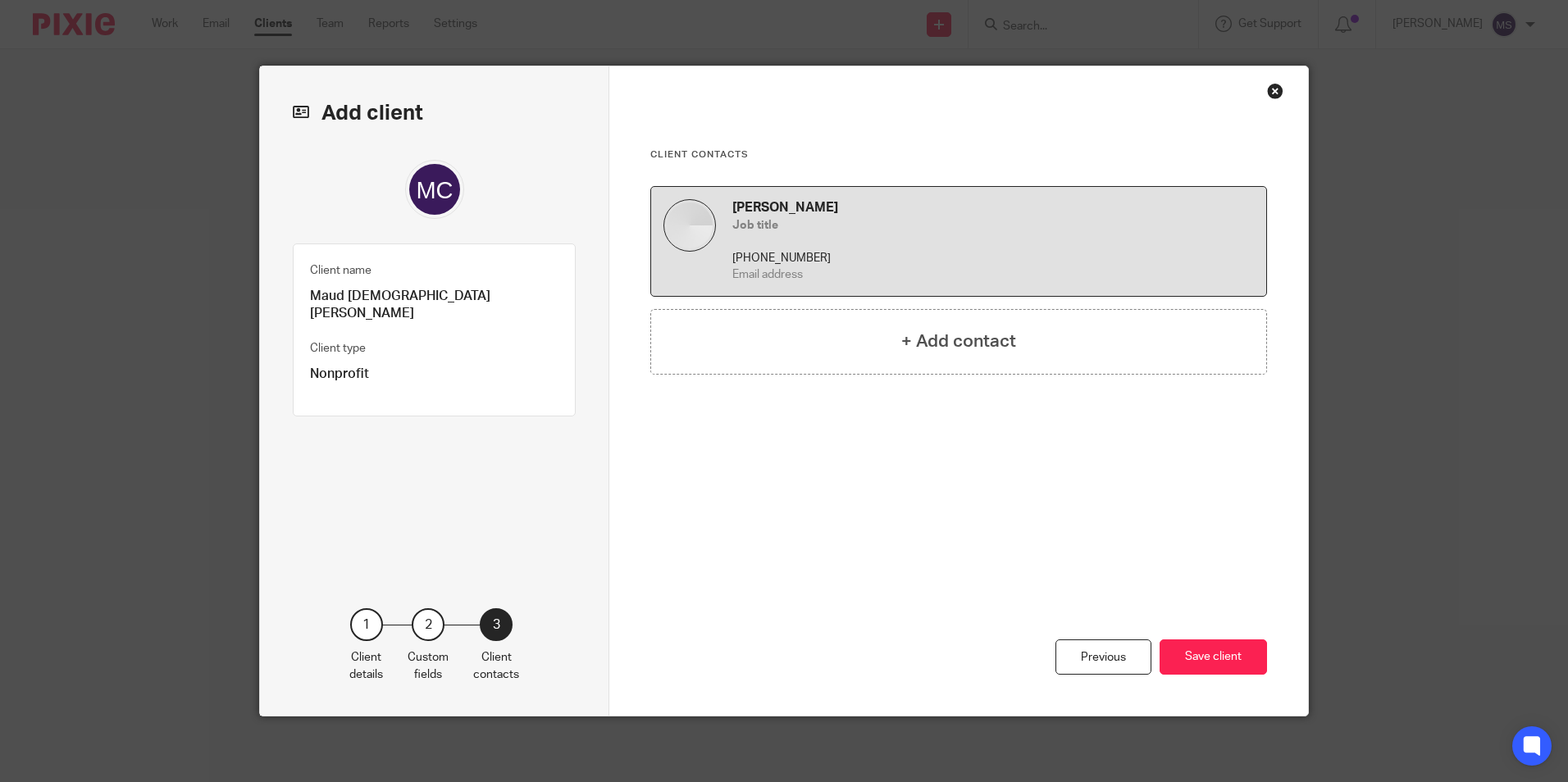
scroll to position [0, 0]
click at [930, 347] on h4 "+ Add contact" at bounding box center [959, 341] width 115 height 26
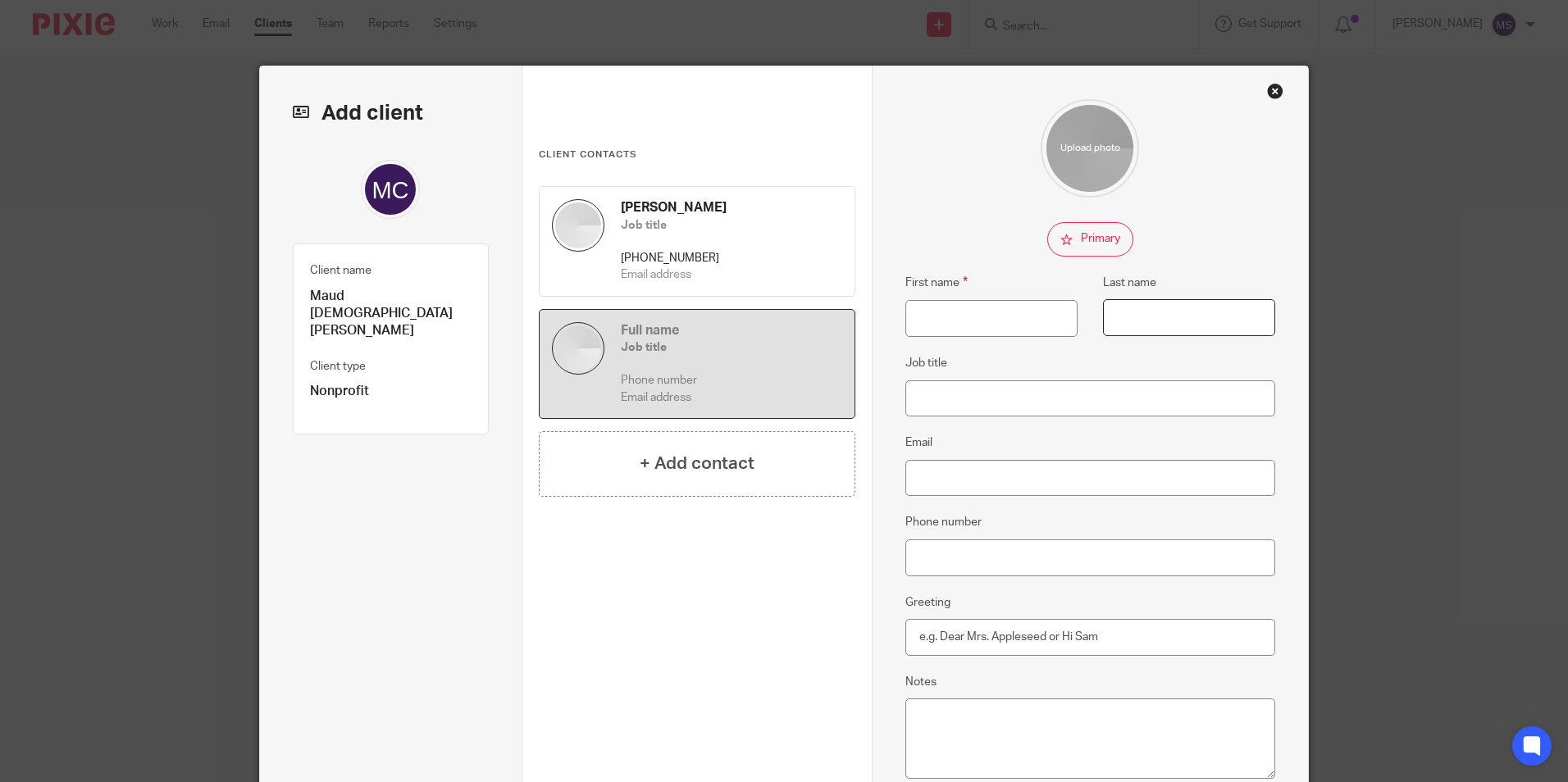
click at [1129, 321] on input "Last name" at bounding box center [1188, 318] width 172 height 37
type input "Launius"
click at [946, 315] on input "First name" at bounding box center [991, 319] width 172 height 37
type input "Jay"
click at [1104, 542] on input "Phone number" at bounding box center [1090, 558] width 371 height 37
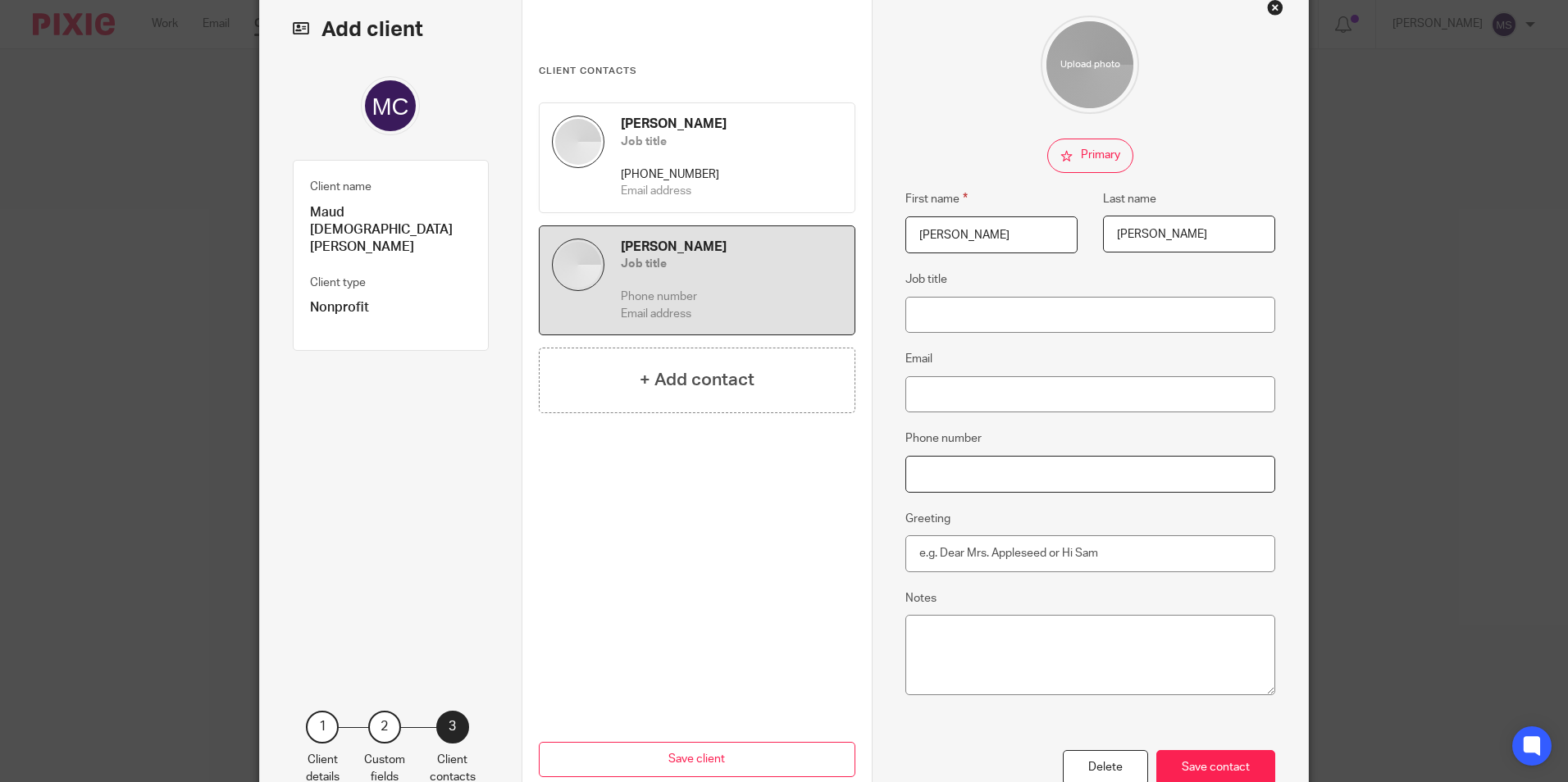
scroll to position [186, 0]
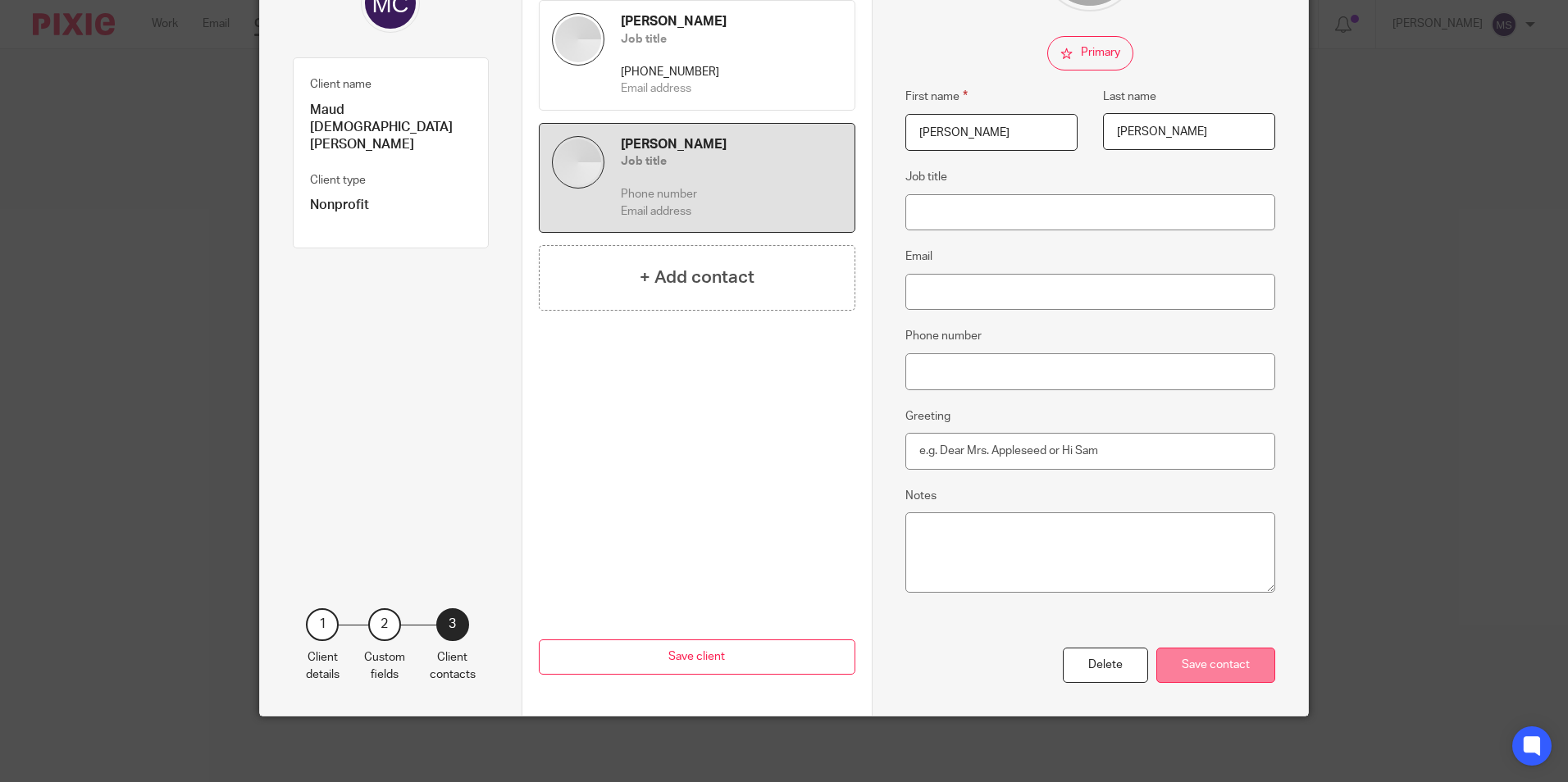
click at [1216, 666] on div "Save contact" at bounding box center [1215, 665] width 119 height 35
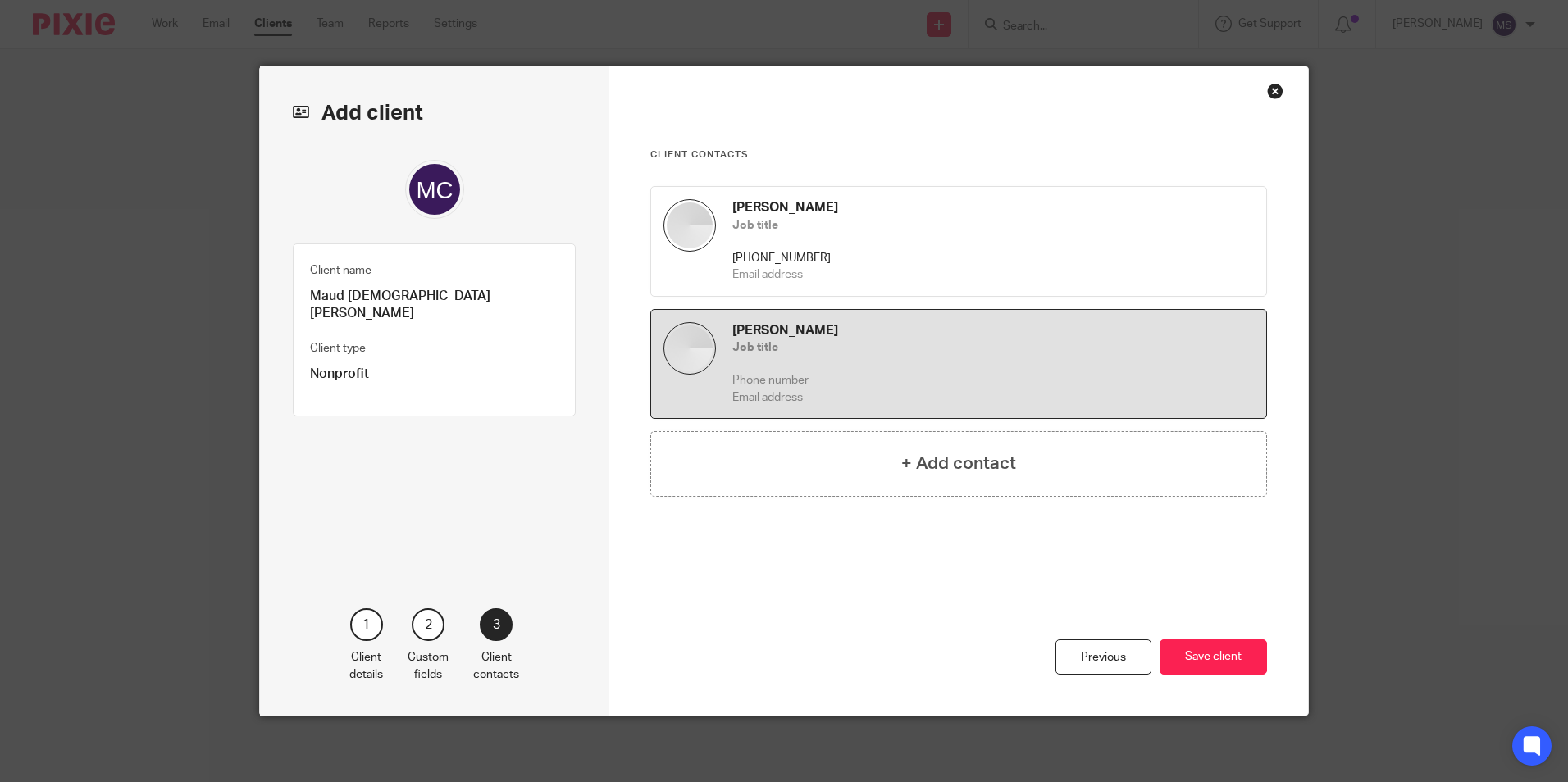
scroll to position [0, 0]
click at [1200, 656] on button "Save client" at bounding box center [1213, 657] width 108 height 35
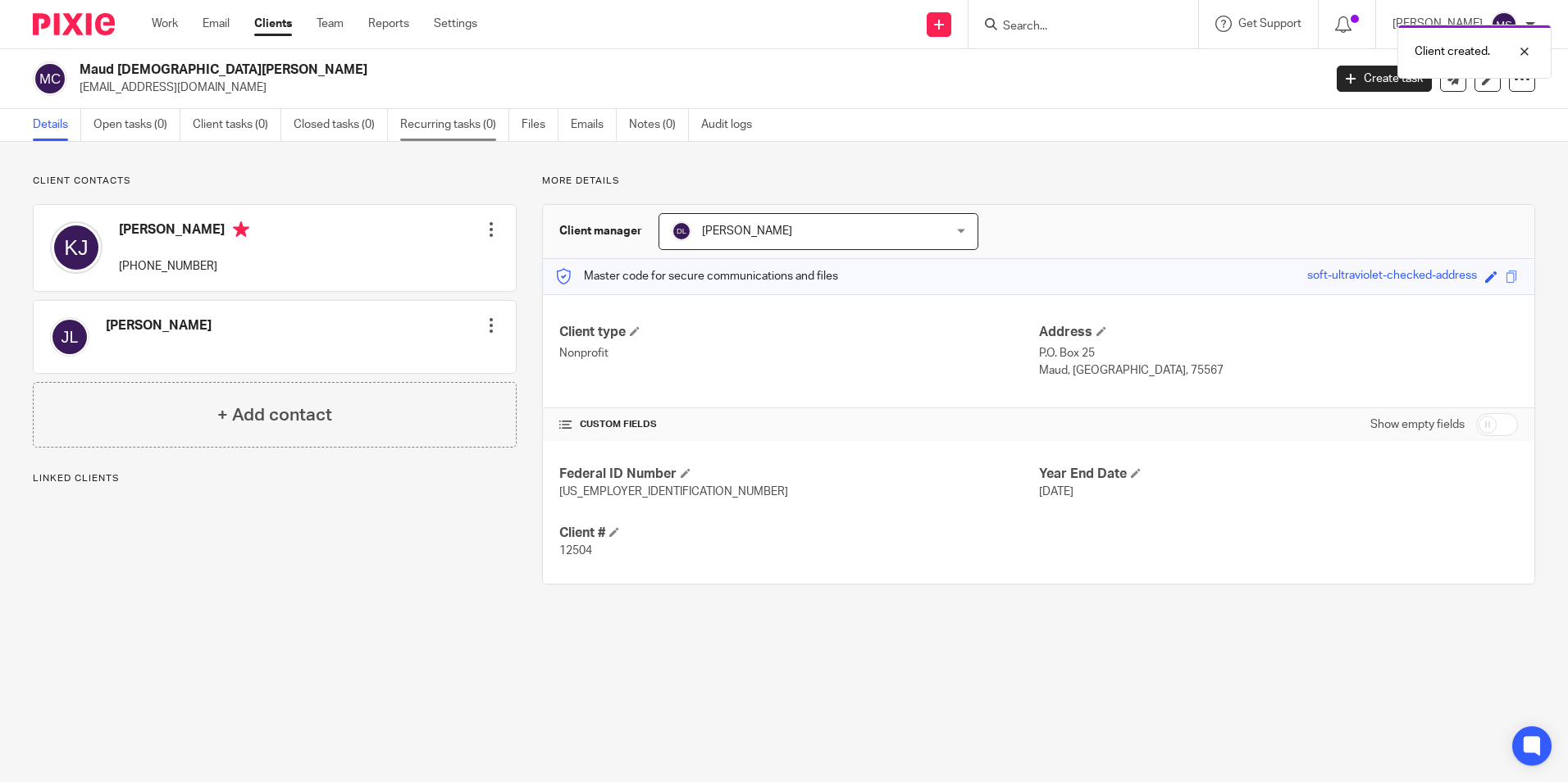
click at [443, 124] on link "Recurring tasks (0)" at bounding box center [455, 125] width 109 height 32
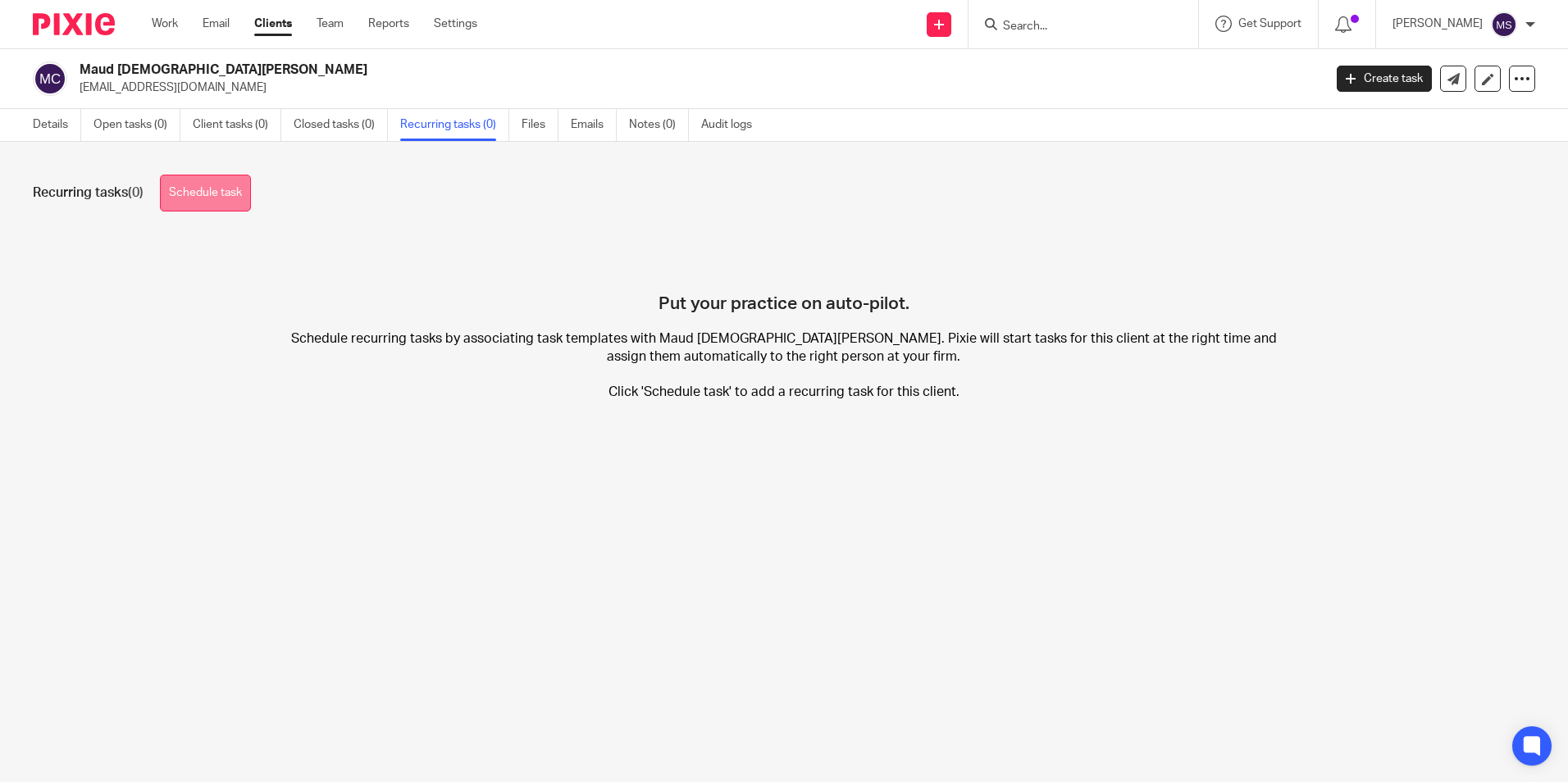
click at [207, 192] on link "Schedule task" at bounding box center [205, 193] width 91 height 37
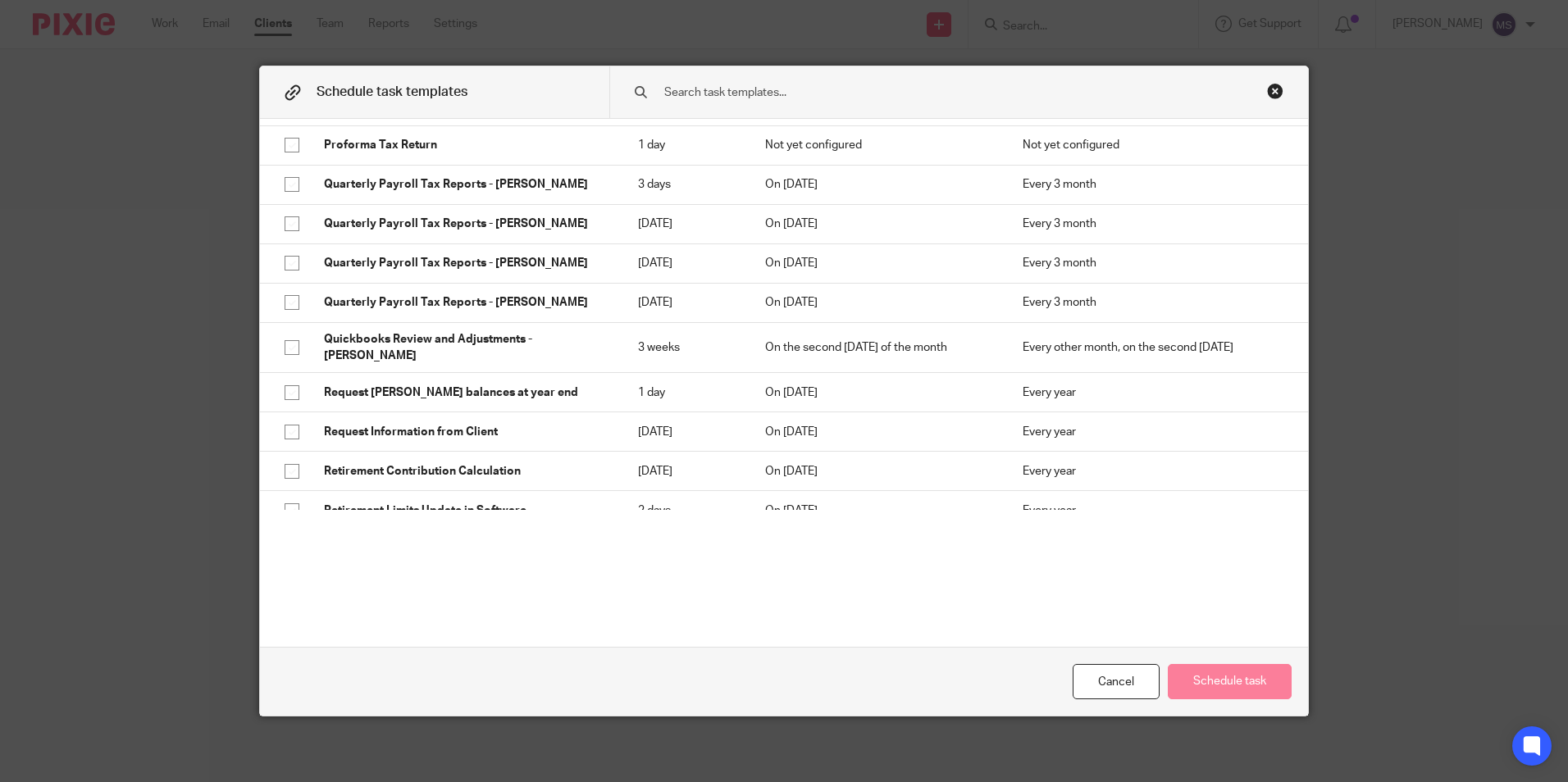
scroll to position [3587, 0]
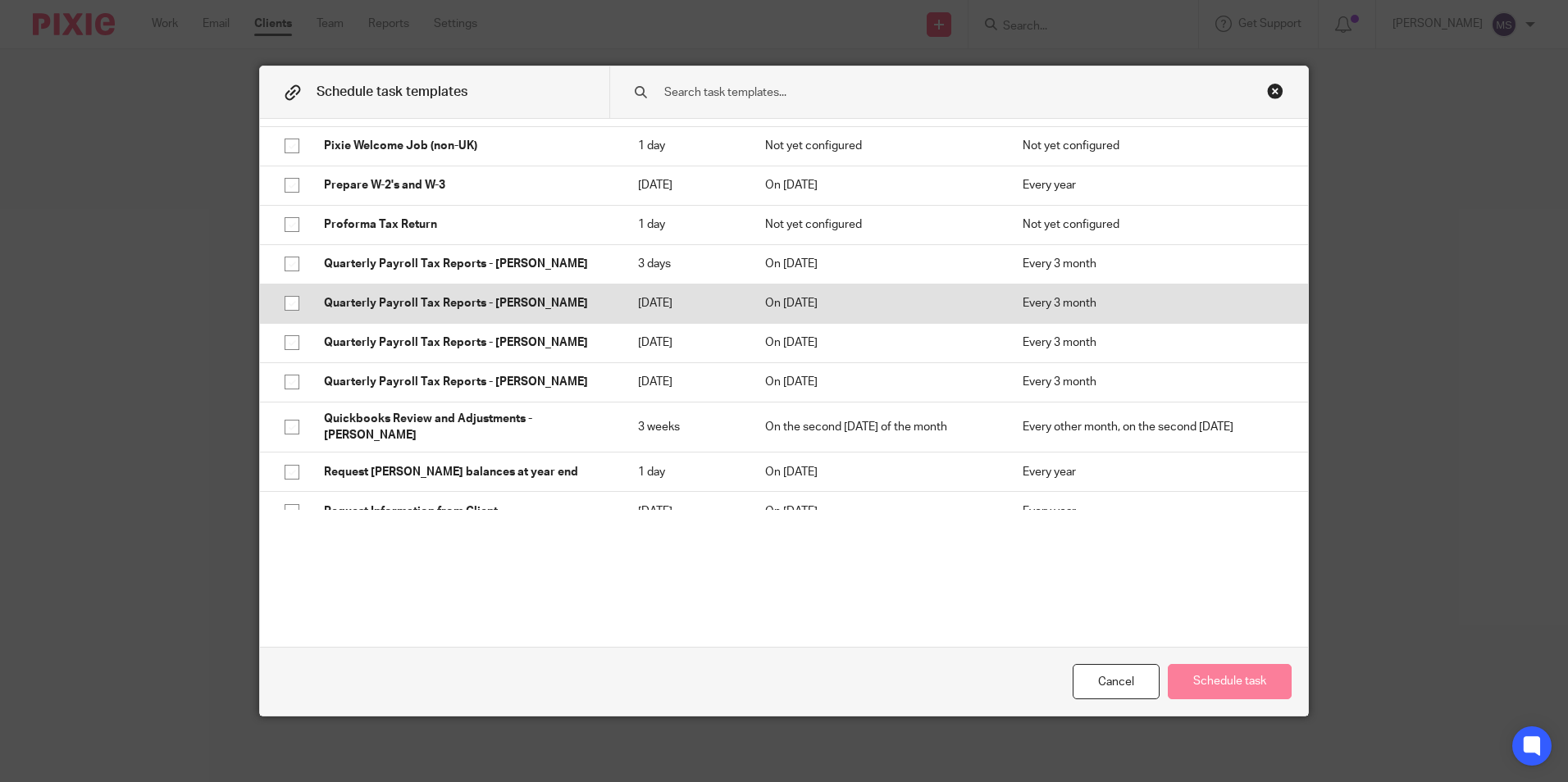
click at [283, 288] on input "checkbox" at bounding box center [291, 303] width 31 height 31
checkbox input "true"
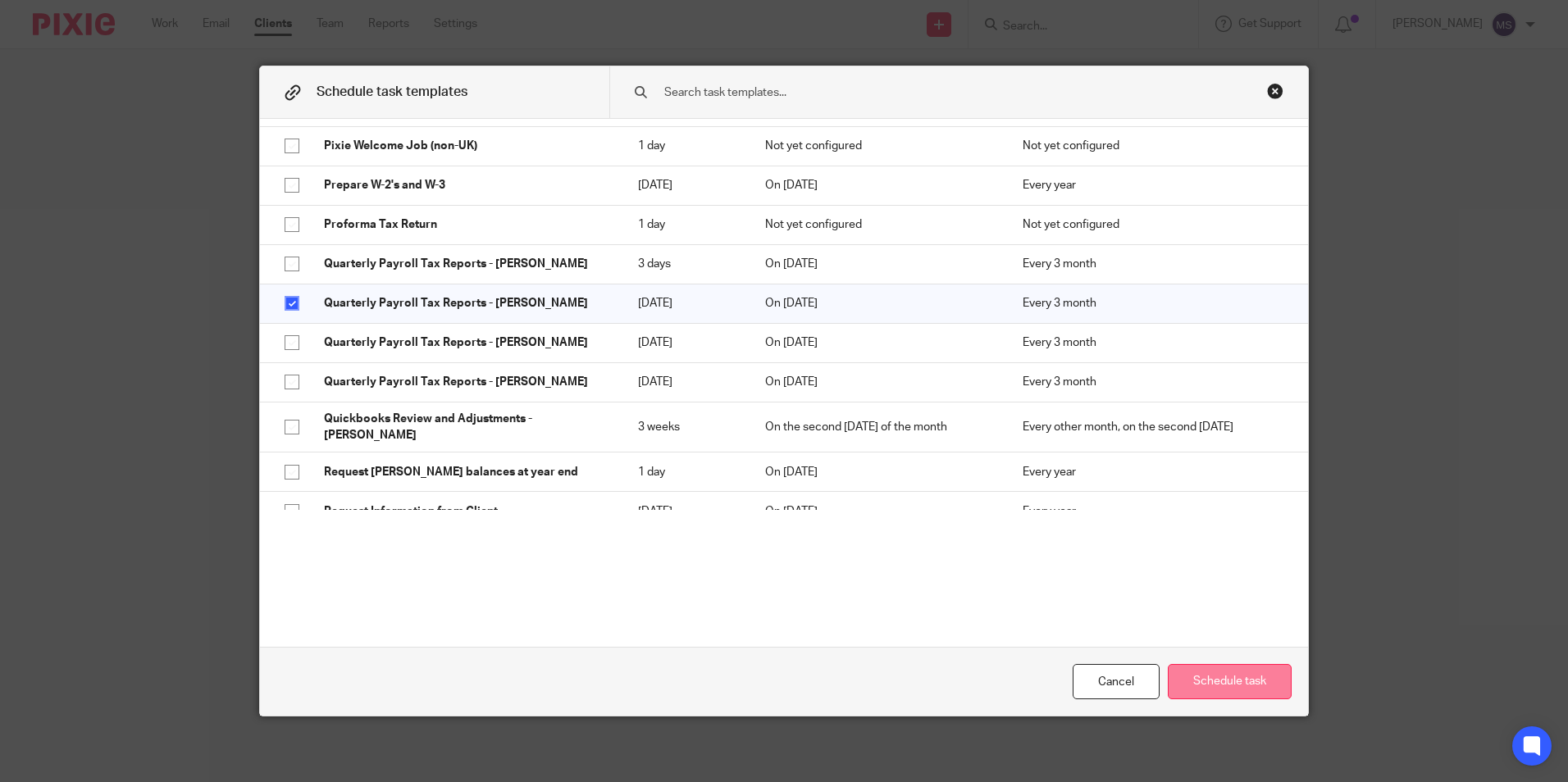
click at [1231, 681] on button "Schedule task" at bounding box center [1229, 681] width 124 height 35
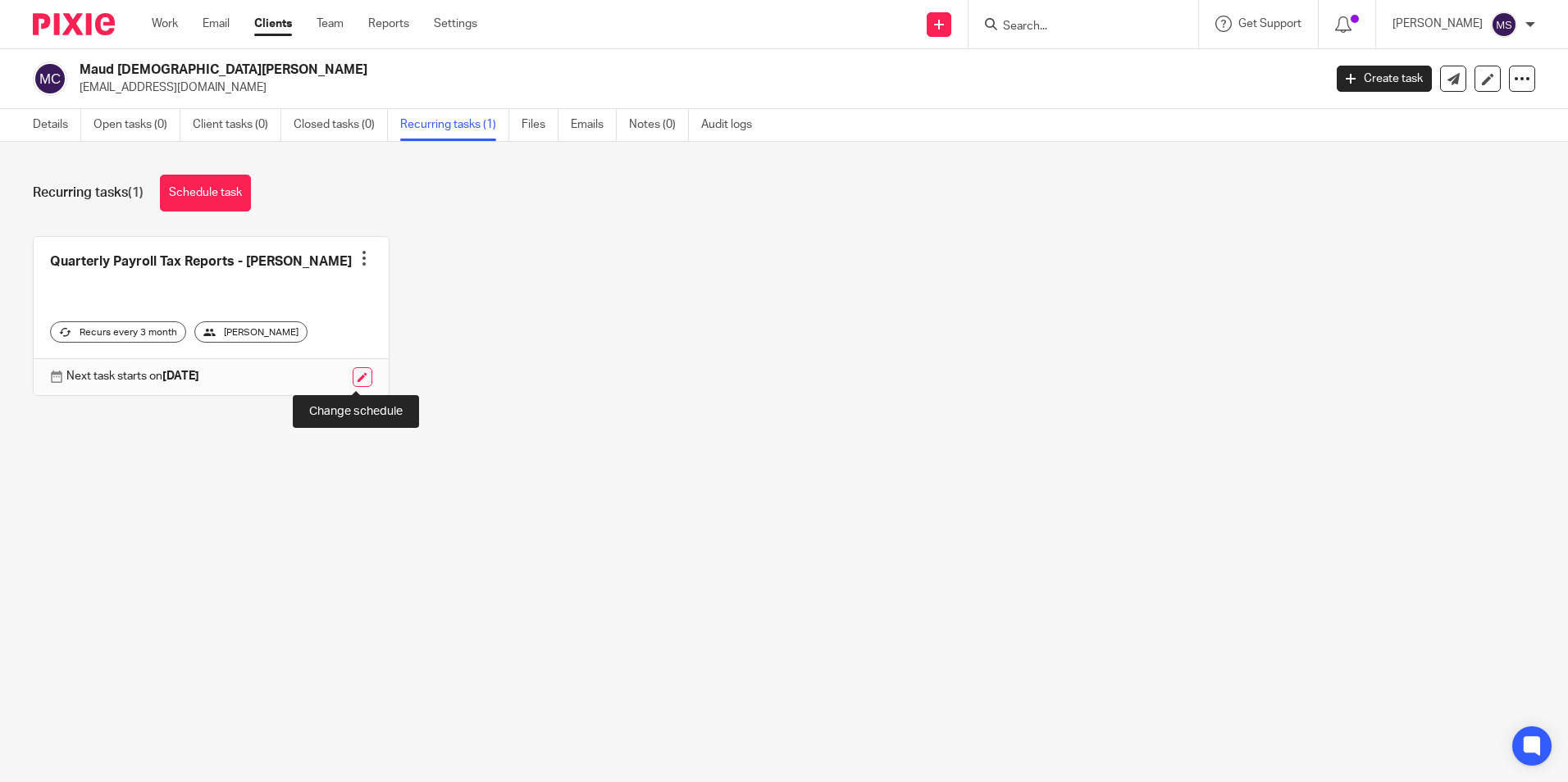
click at [354, 376] on link at bounding box center [362, 377] width 19 height 19
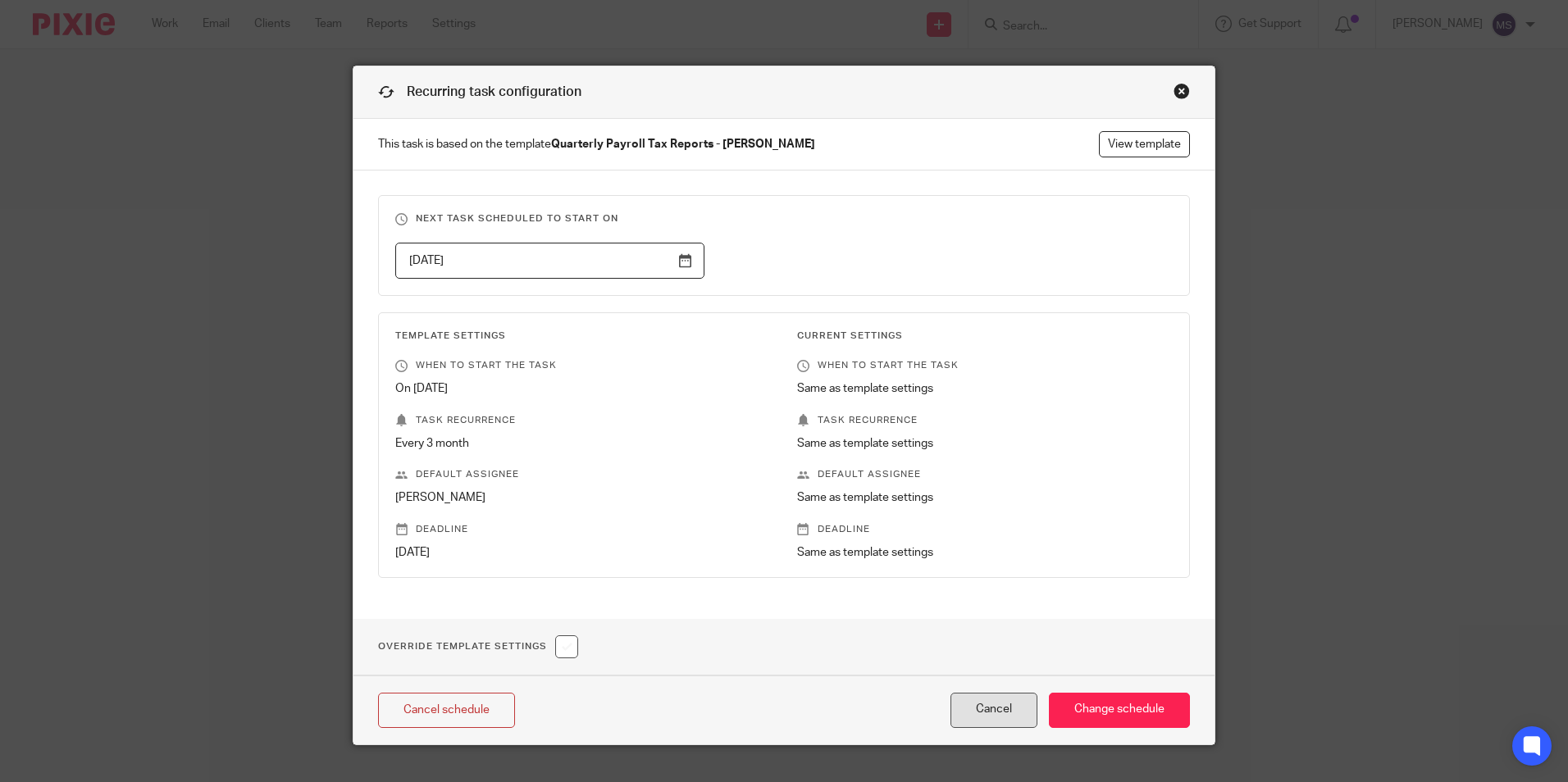
click at [1000, 706] on button "Cancel" at bounding box center [993, 711] width 87 height 35
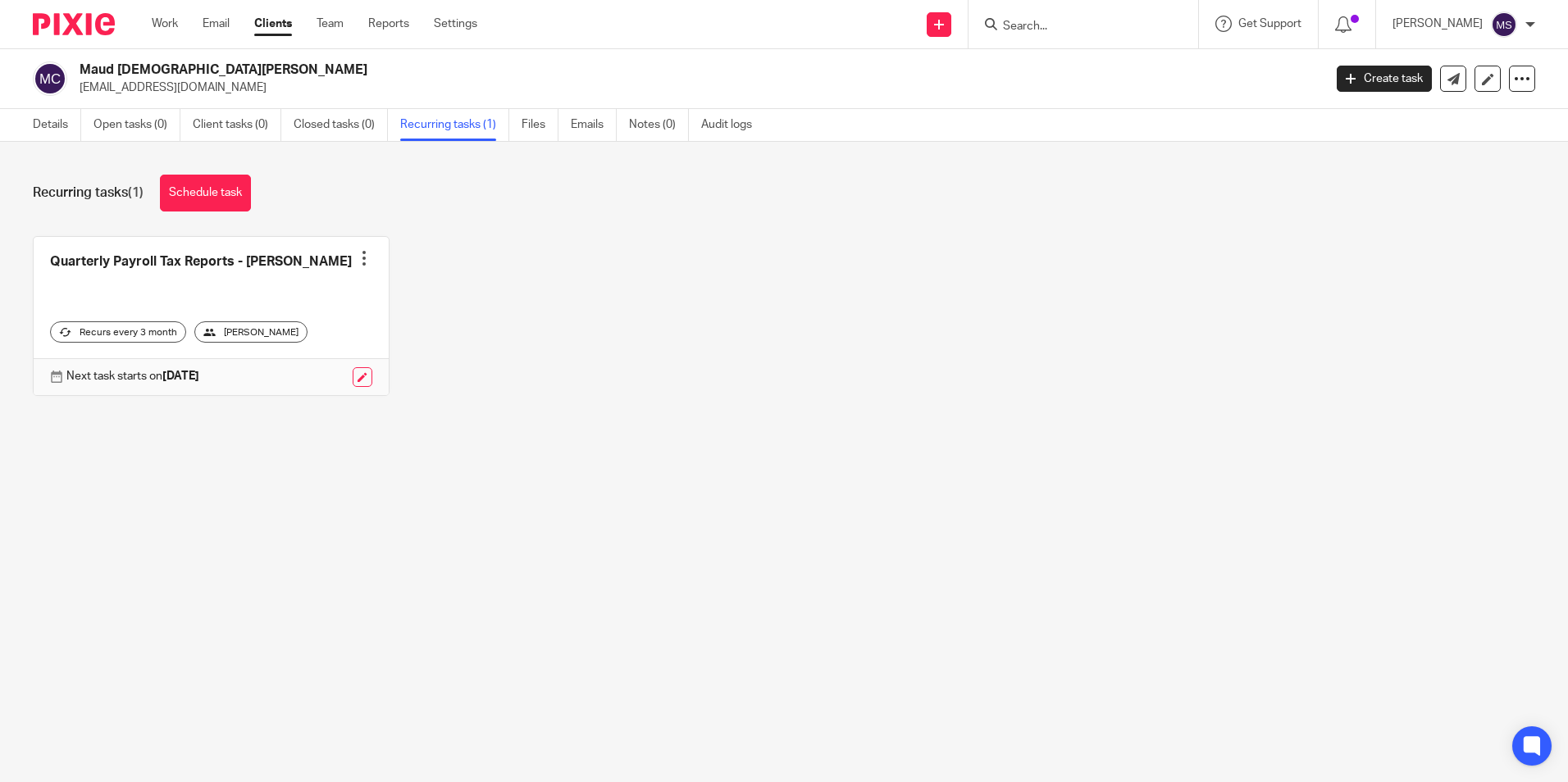
click at [251, 330] on div "[PERSON_NAME]" at bounding box center [251, 332] width 113 height 21
click at [358, 262] on div at bounding box center [364, 258] width 17 height 17
click at [356, 377] on link at bounding box center [362, 377] width 19 height 19
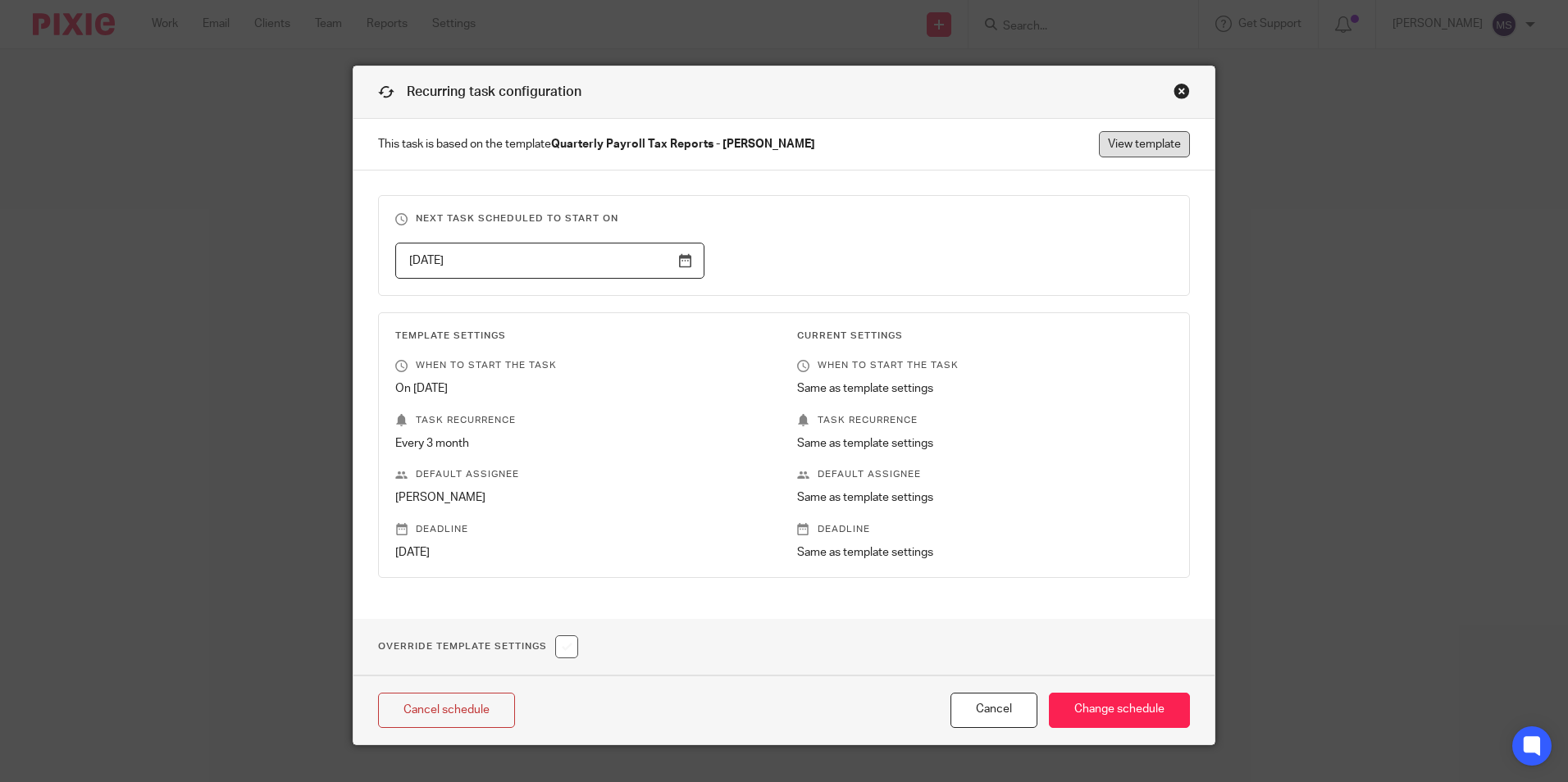
click at [1130, 144] on link "View template" at bounding box center [1143, 145] width 91 height 26
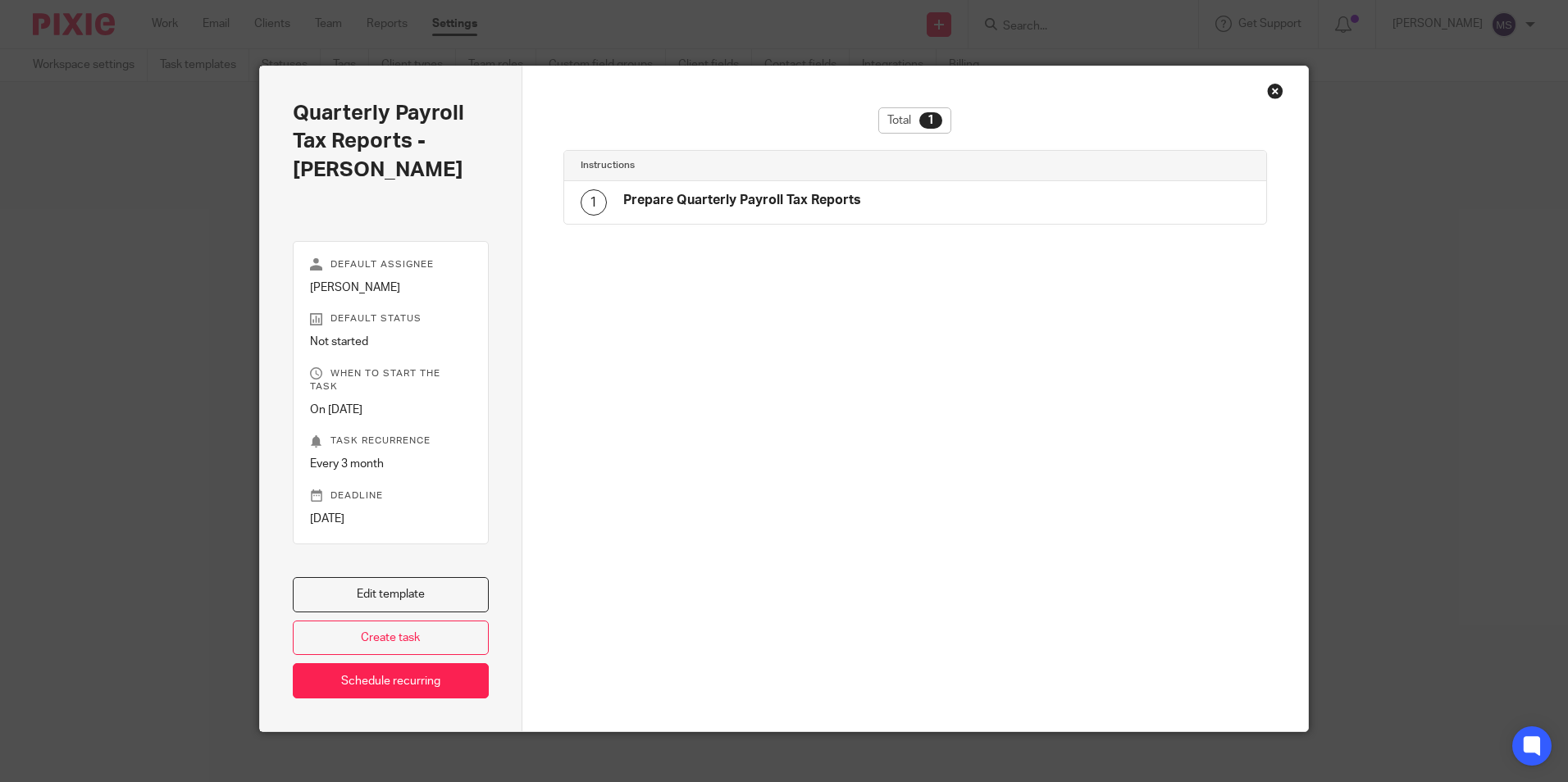
click at [1270, 89] on div "Close this dialog window" at bounding box center [1275, 91] width 17 height 17
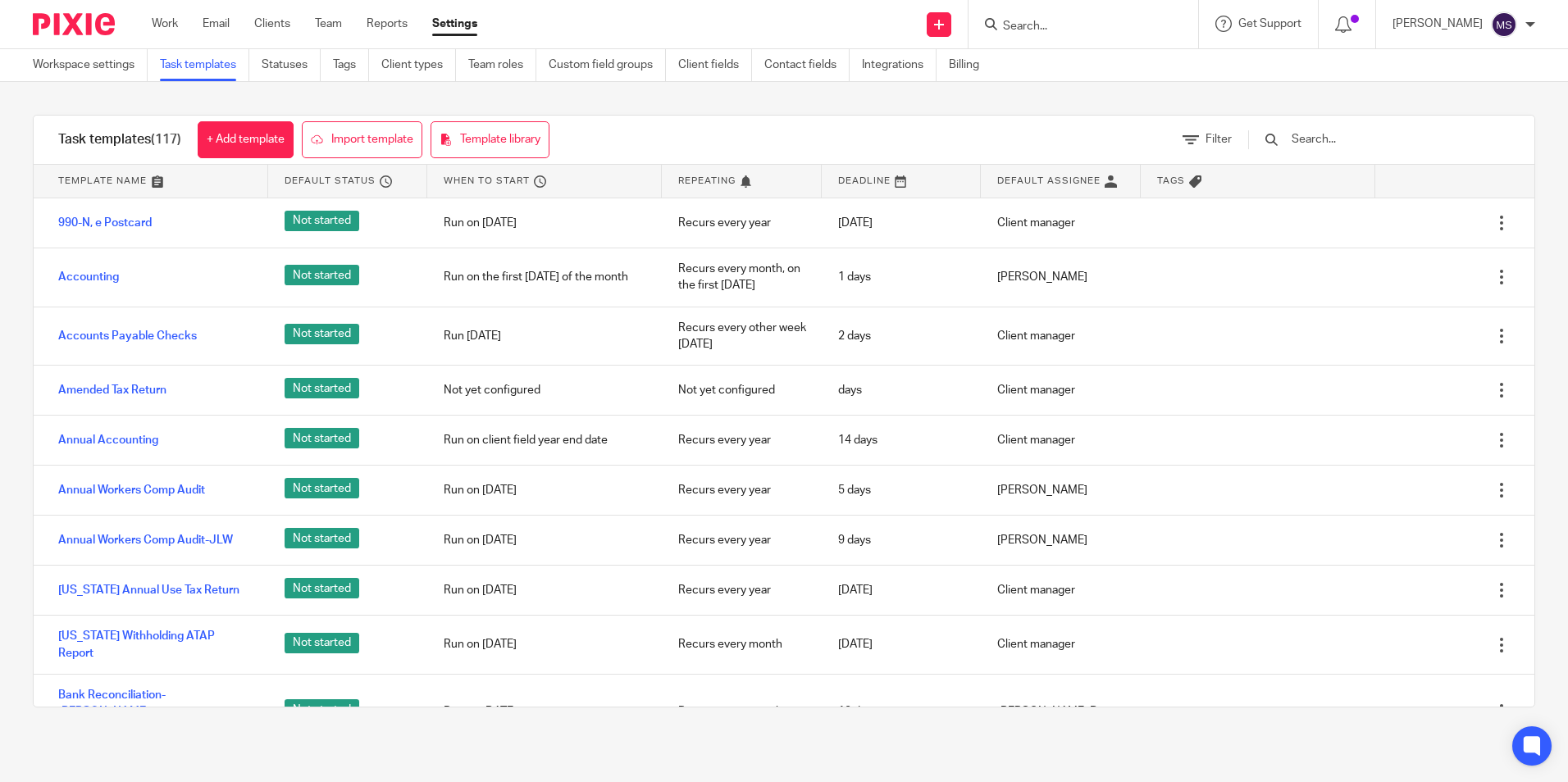
click at [1042, 26] on input "Search" at bounding box center [1074, 26] width 147 height 15
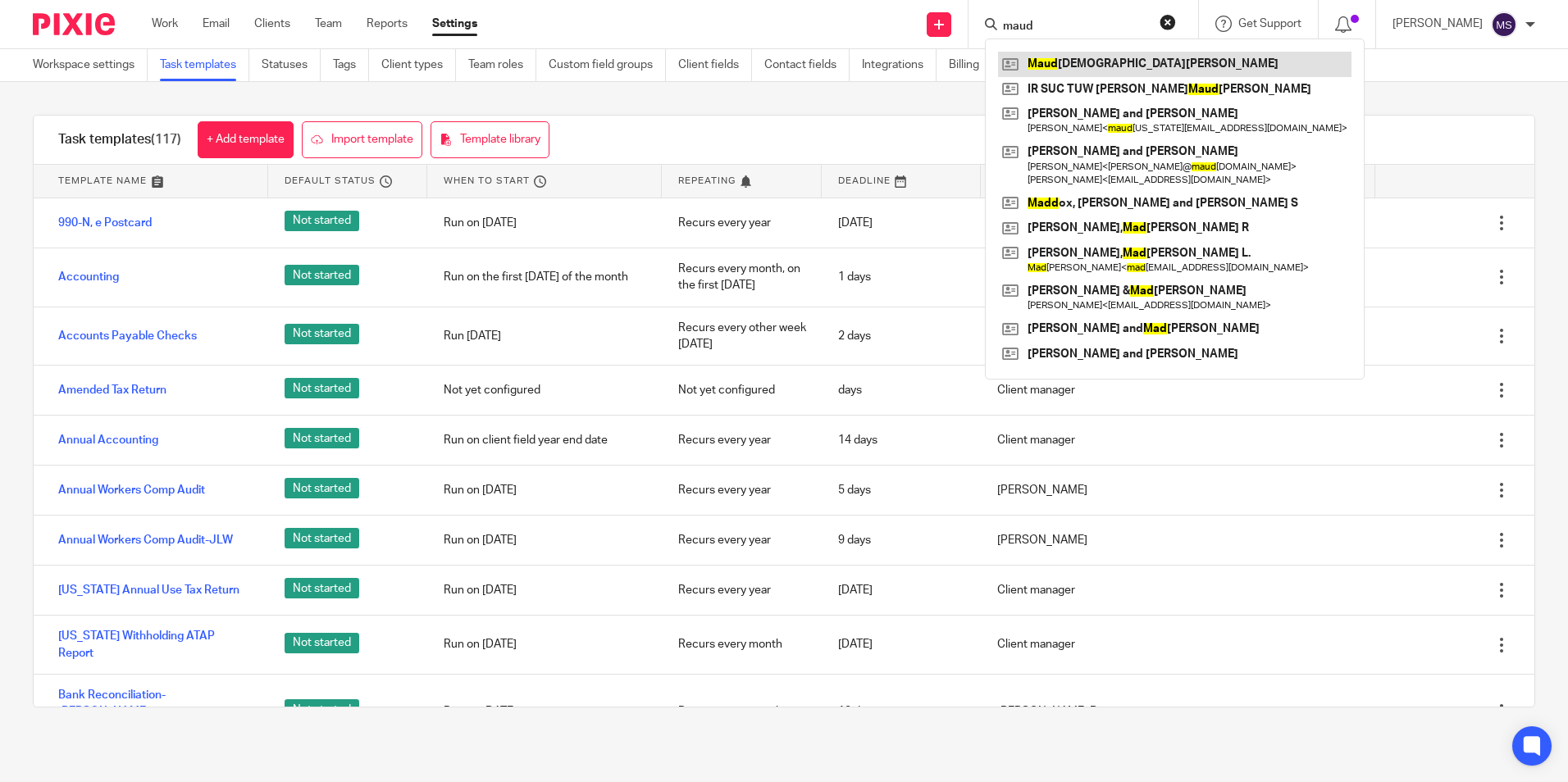
type input "maud"
click at [1098, 64] on link at bounding box center [1174, 64] width 353 height 25
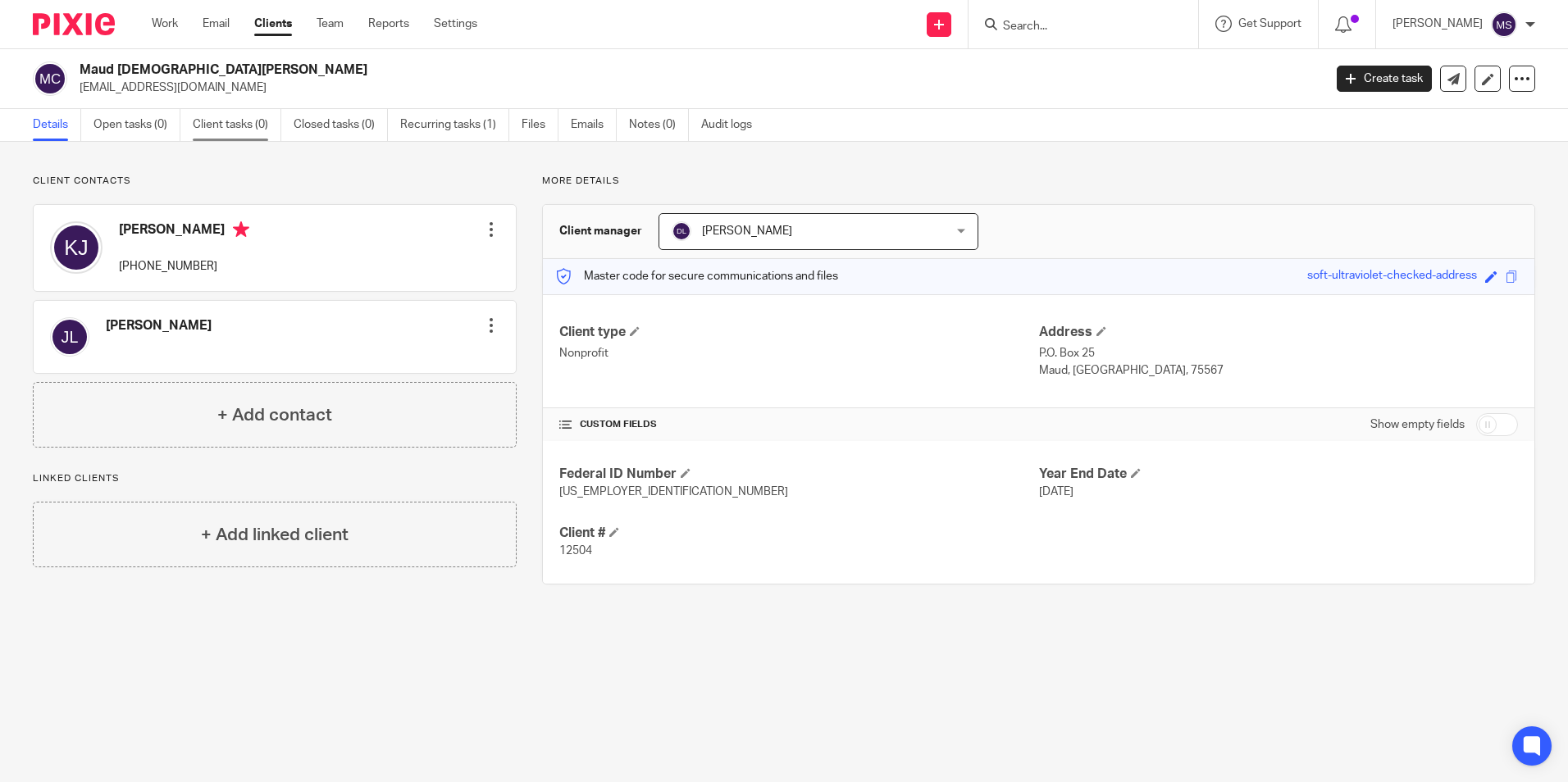
click at [234, 124] on link "Client tasks (0)" at bounding box center [237, 125] width 88 height 32
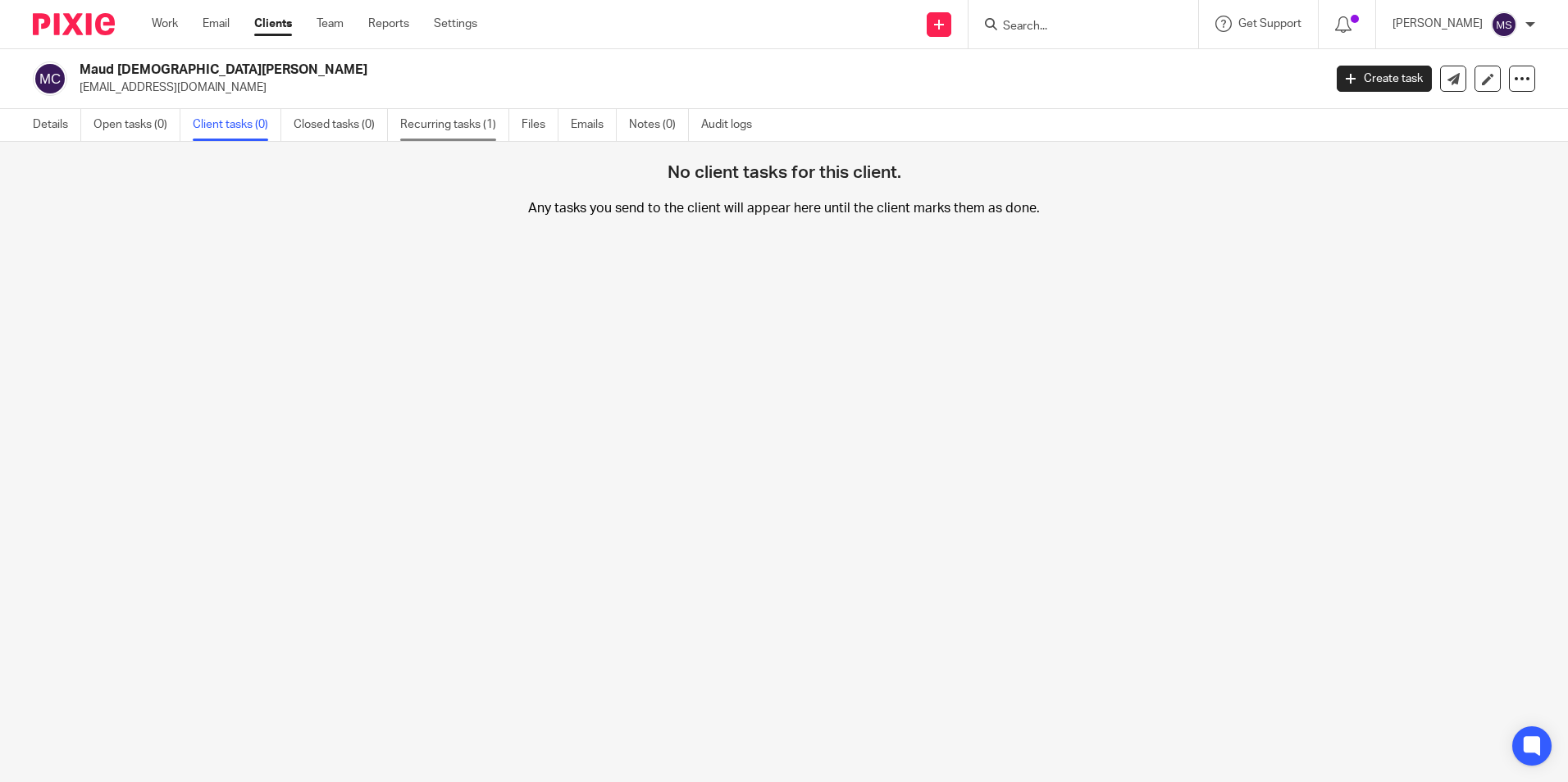
click at [448, 128] on link "Recurring tasks (1)" at bounding box center [455, 125] width 109 height 32
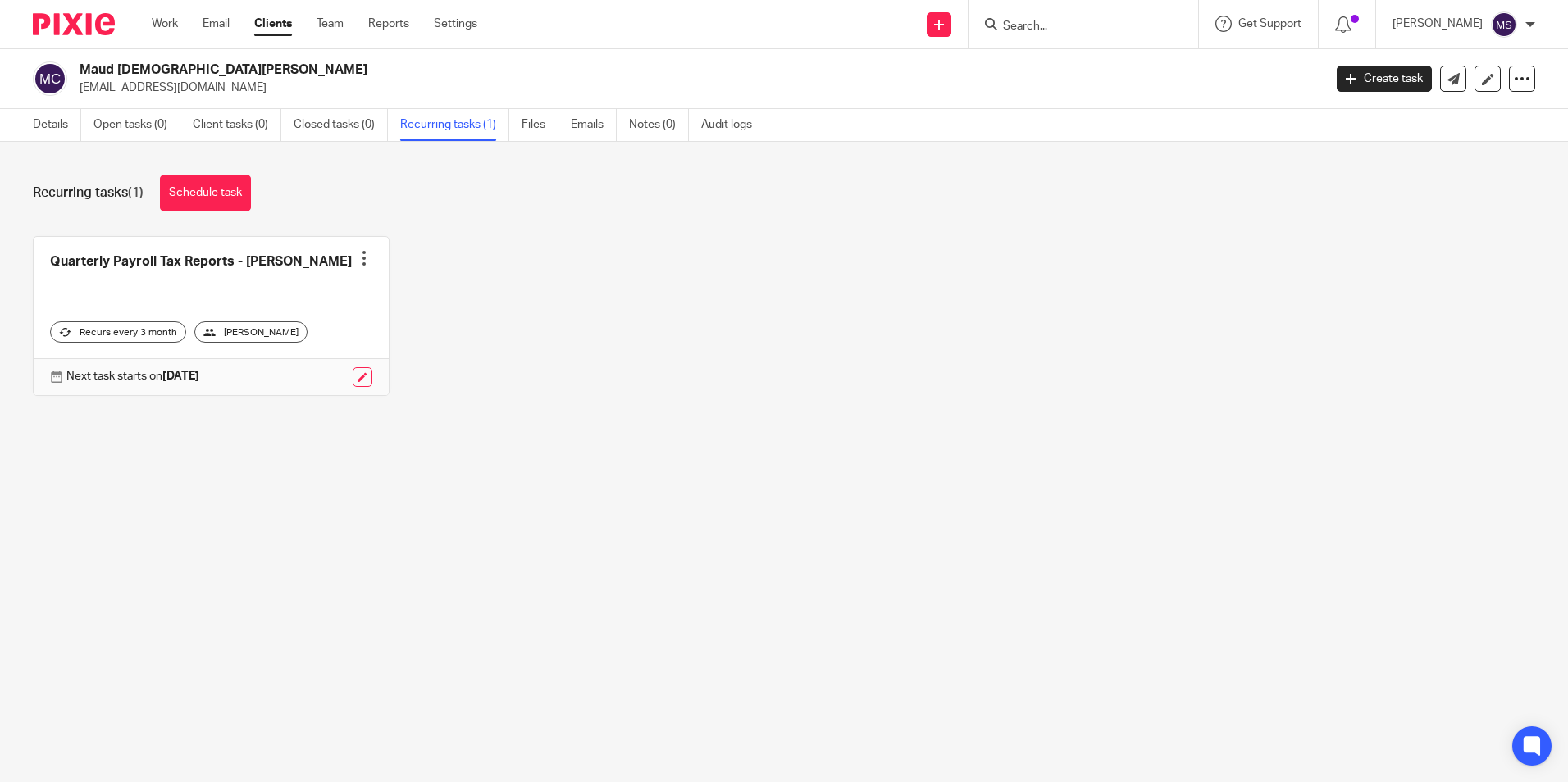
click at [358, 259] on div at bounding box center [364, 258] width 17 height 17
click at [287, 292] on link "Create task" at bounding box center [297, 294] width 132 height 24
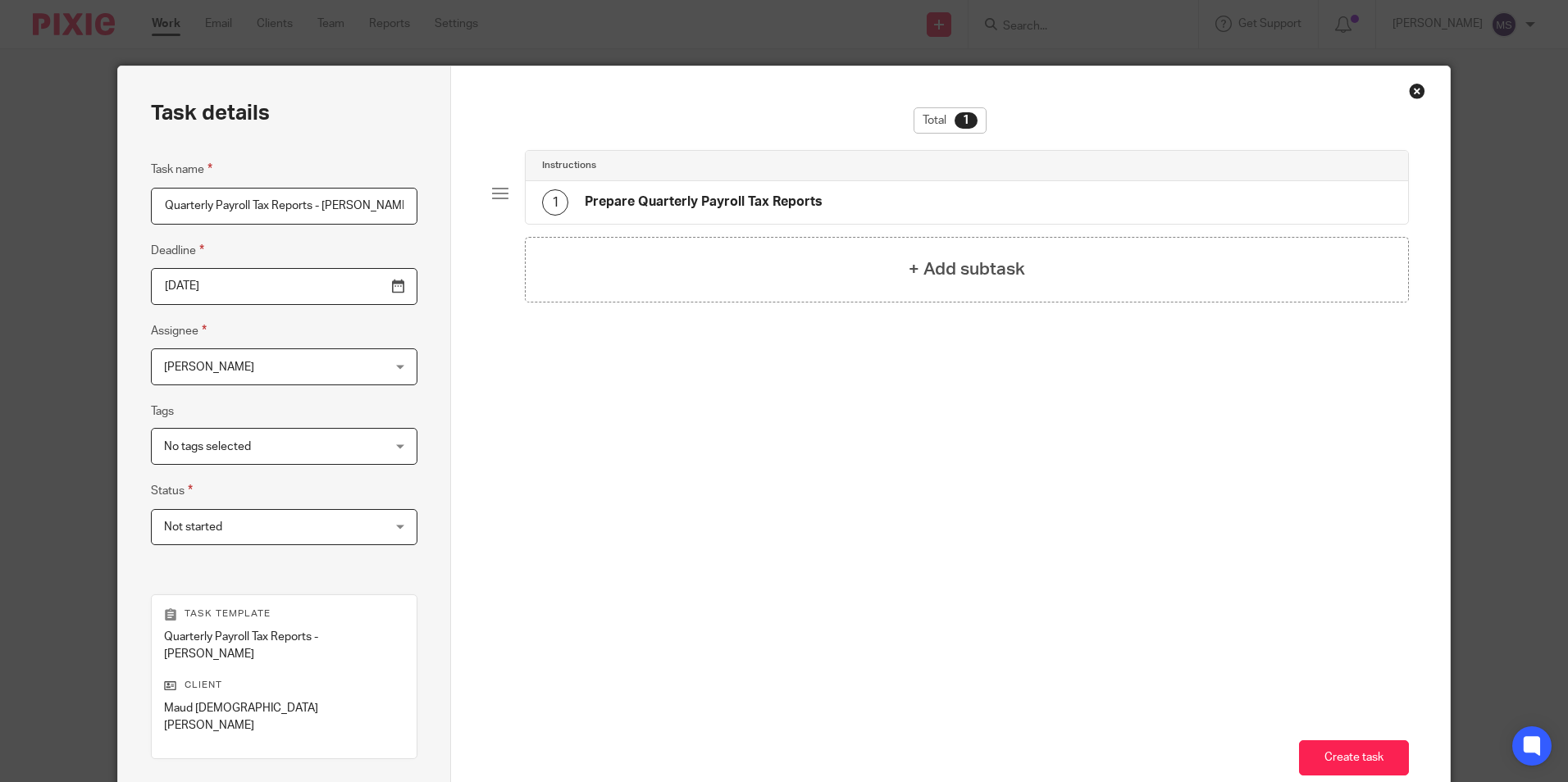
click at [235, 373] on span "[PERSON_NAME]" at bounding box center [265, 366] width 201 height 34
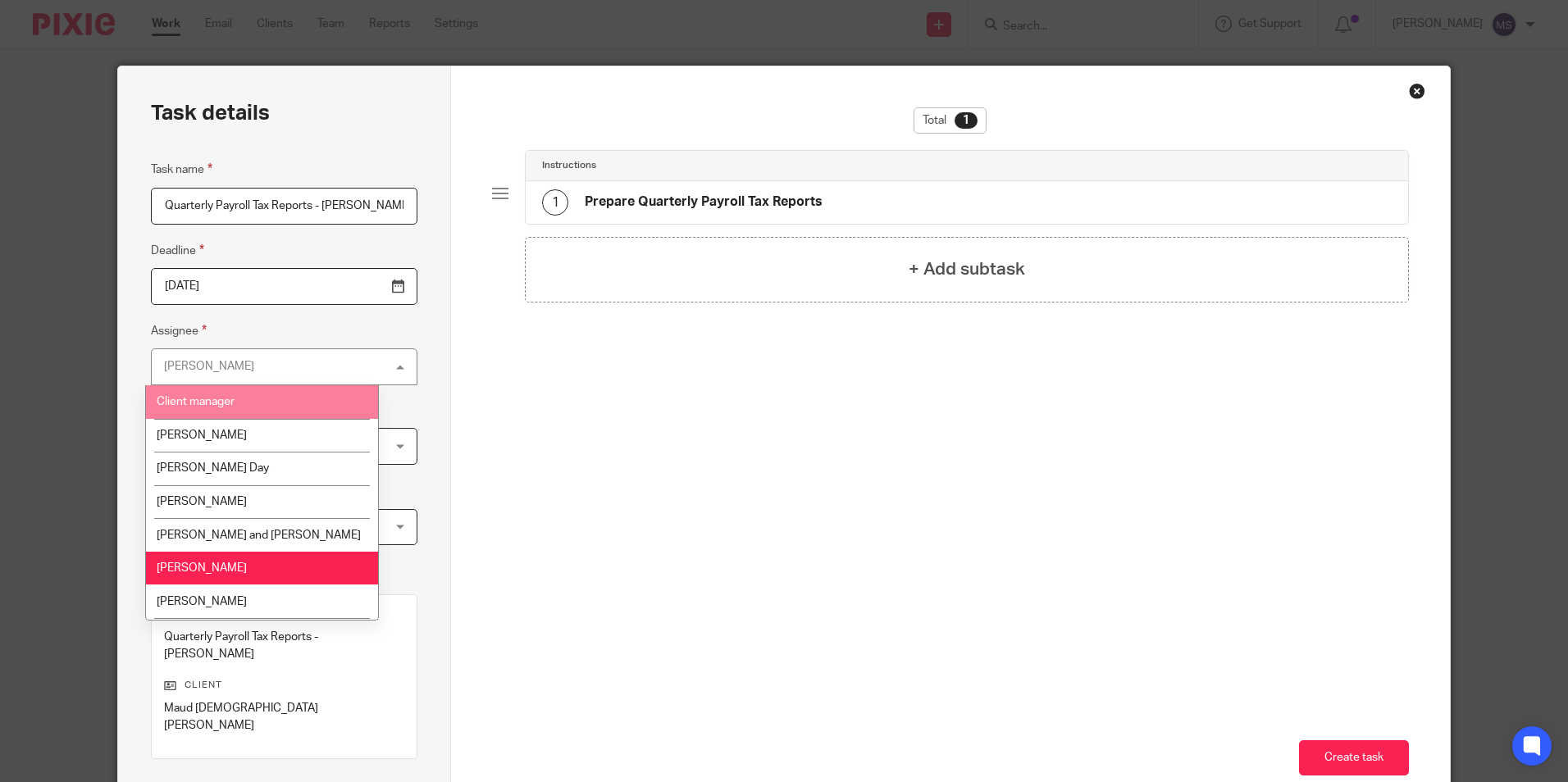
click at [209, 363] on div "[PERSON_NAME]" at bounding box center [209, 366] width 90 height 11
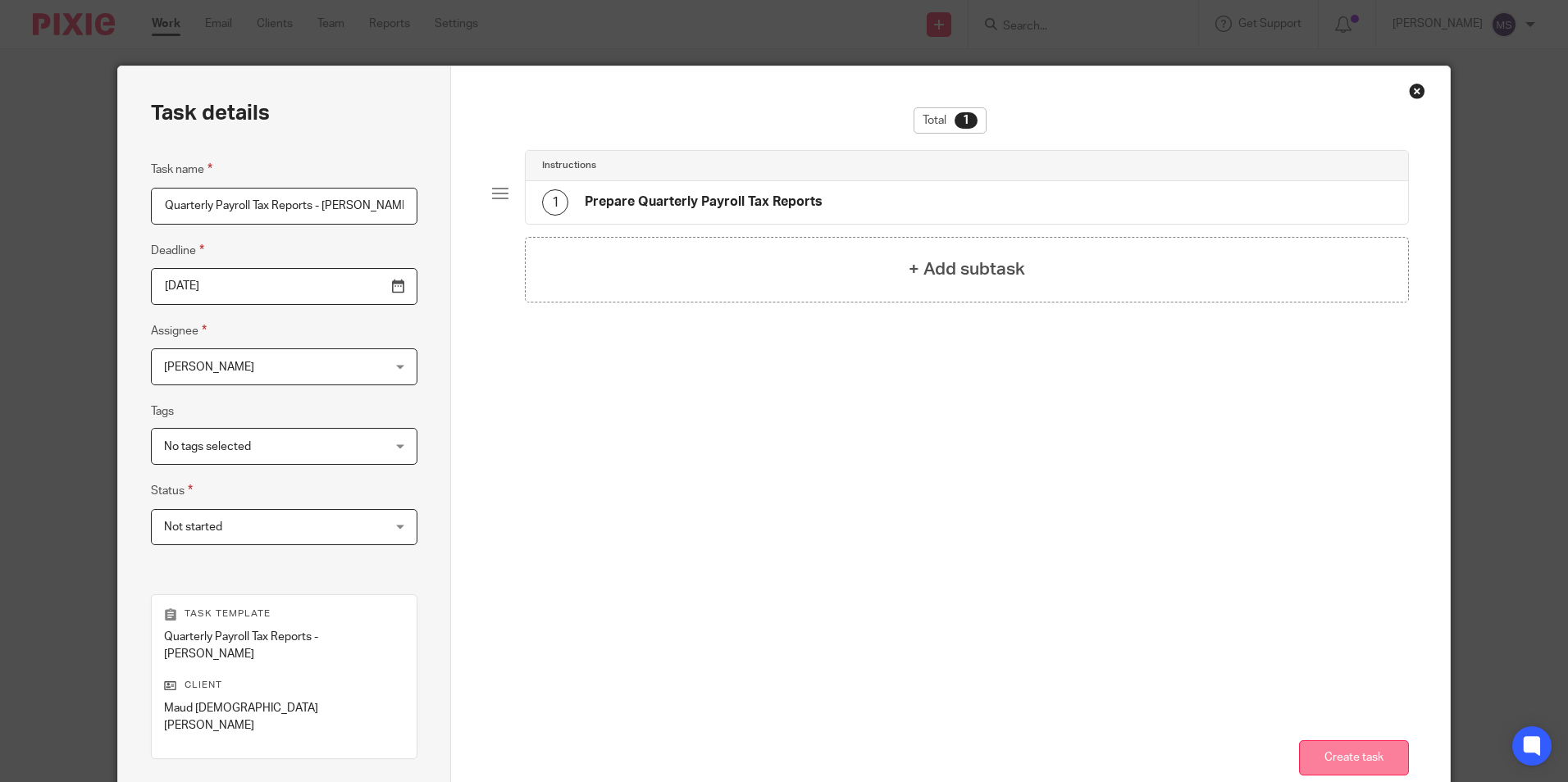
click at [1359, 741] on button "Create task" at bounding box center [1353, 758] width 109 height 35
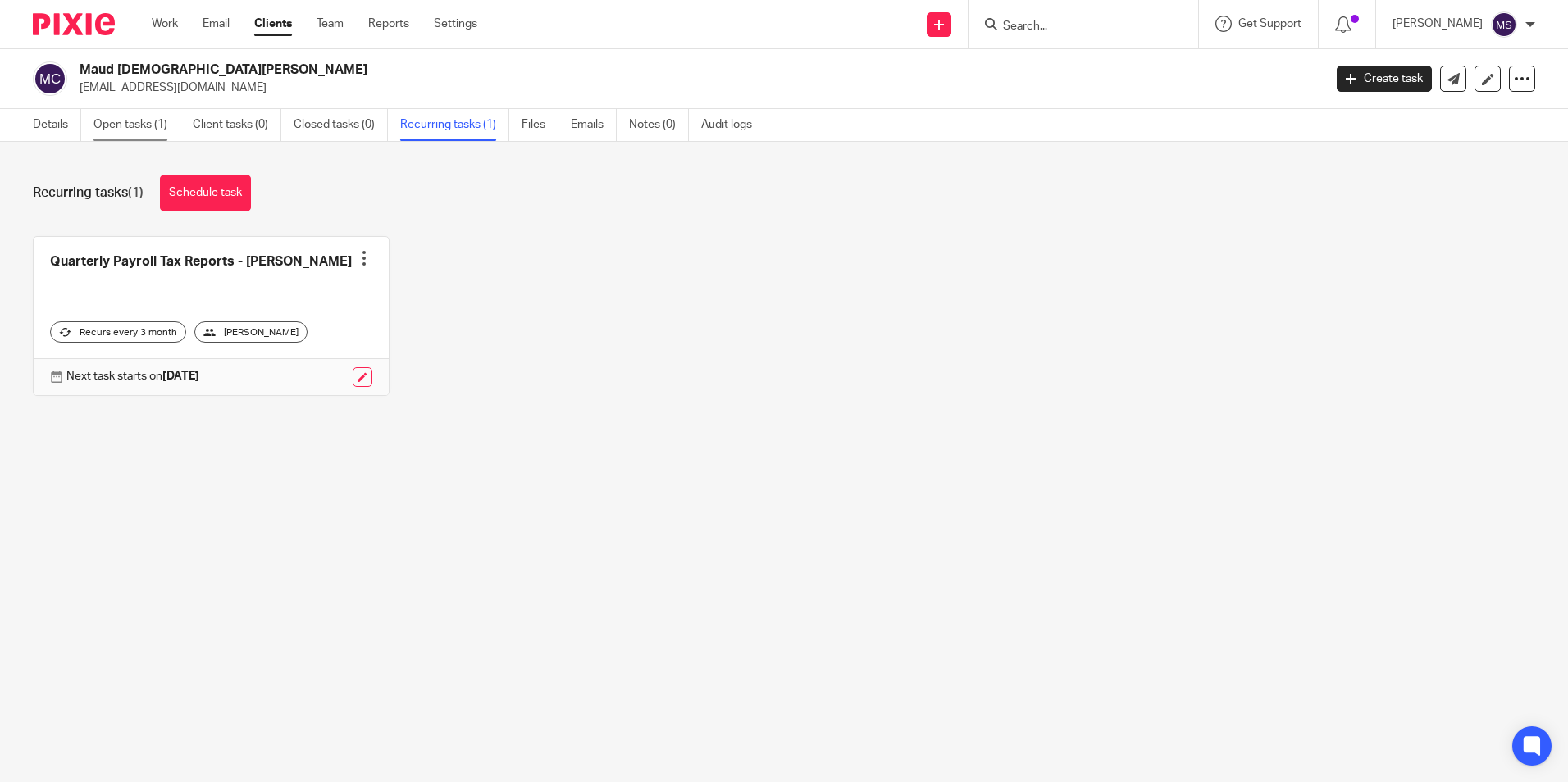
click at [149, 126] on link "Open tasks (1)" at bounding box center [137, 125] width 87 height 32
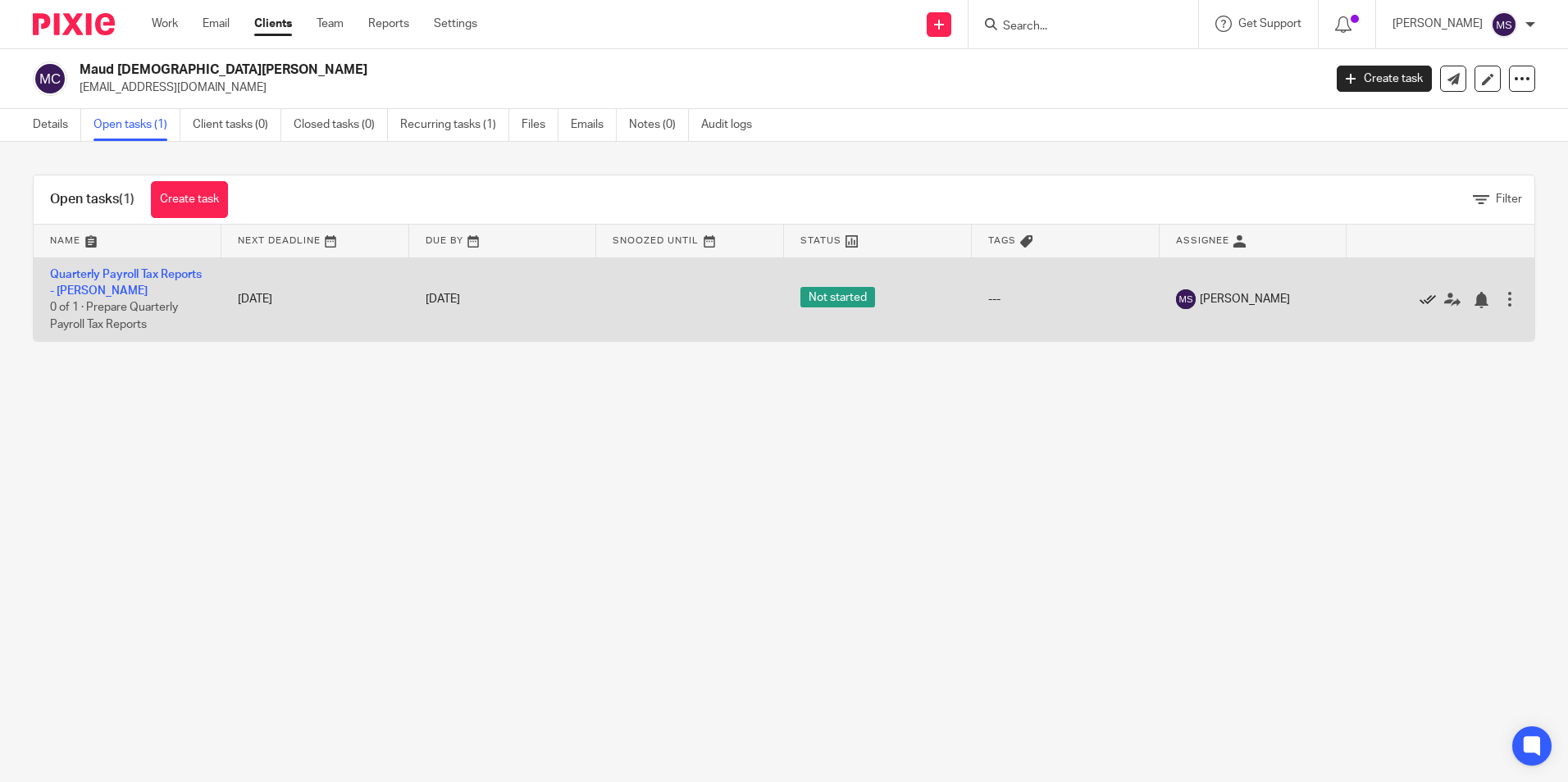
click at [1420, 296] on icon at bounding box center [1428, 300] width 17 height 17
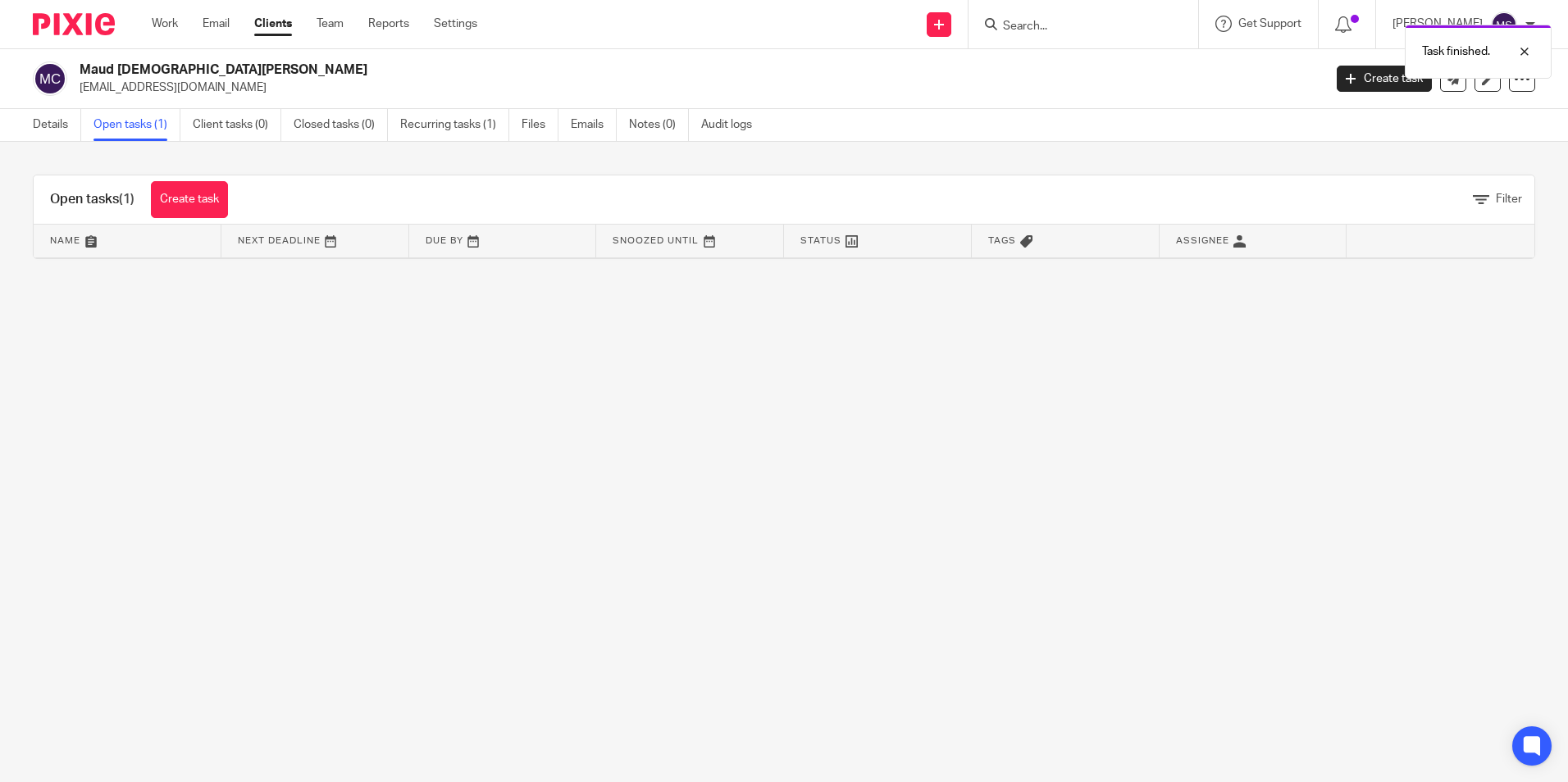
click at [145, 124] on link "Open tasks (1)" at bounding box center [137, 125] width 87 height 32
